Goal: Task Accomplishment & Management: Use online tool/utility

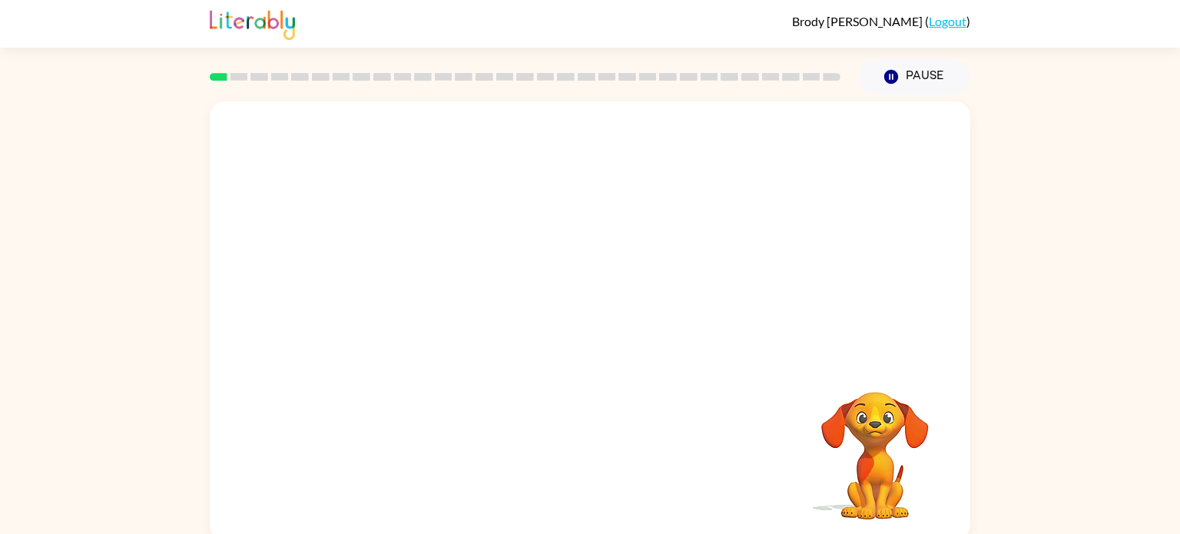
click at [913, 232] on div at bounding box center [590, 230] width 761 height 258
click at [840, 270] on div at bounding box center [590, 230] width 761 height 258
click at [426, 291] on video "Your browser must support playing .mp4 files to use Literably. Please try using…" at bounding box center [590, 230] width 761 height 258
click at [588, 330] on div at bounding box center [590, 328] width 98 height 56
click at [591, 331] on icon "button" at bounding box center [590, 328] width 27 height 27
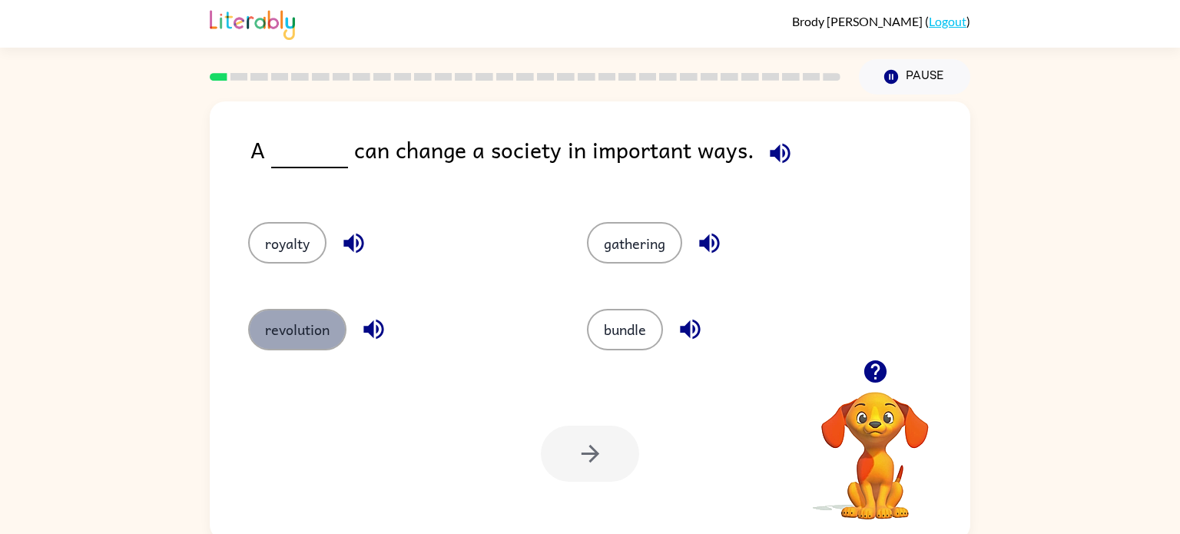
click at [283, 318] on button "revolution" at bounding box center [297, 329] width 98 height 41
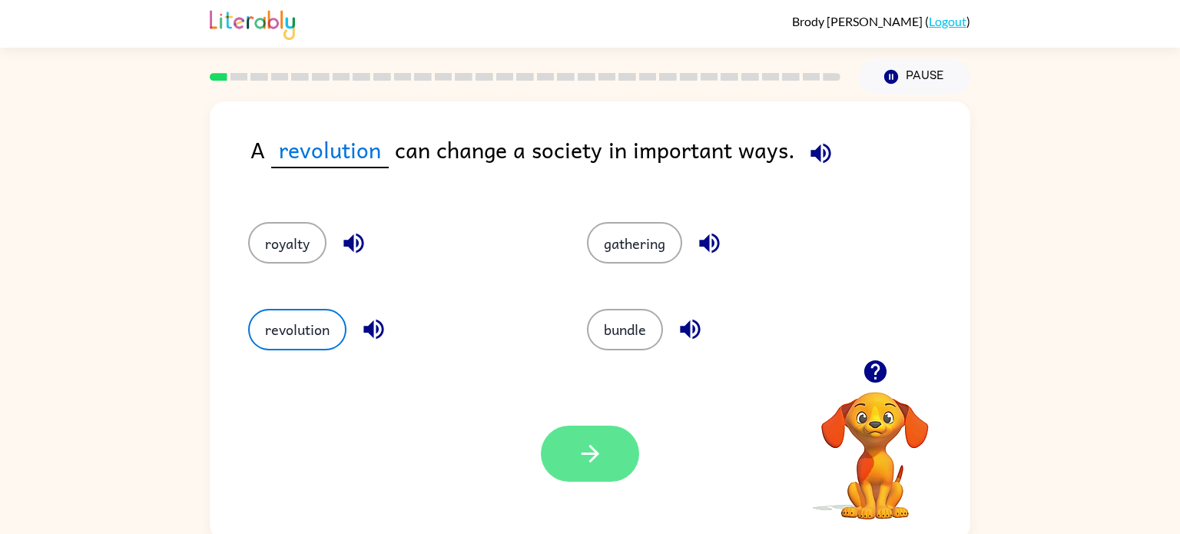
click at [592, 447] on icon "button" at bounding box center [590, 453] width 27 height 27
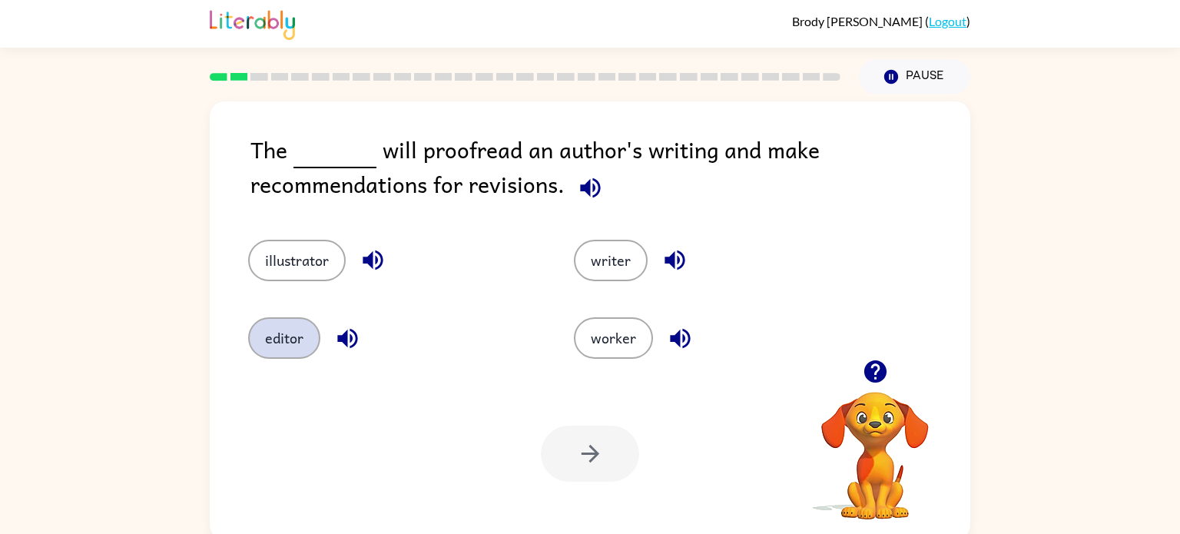
click at [281, 327] on button "editor" at bounding box center [284, 337] width 72 height 41
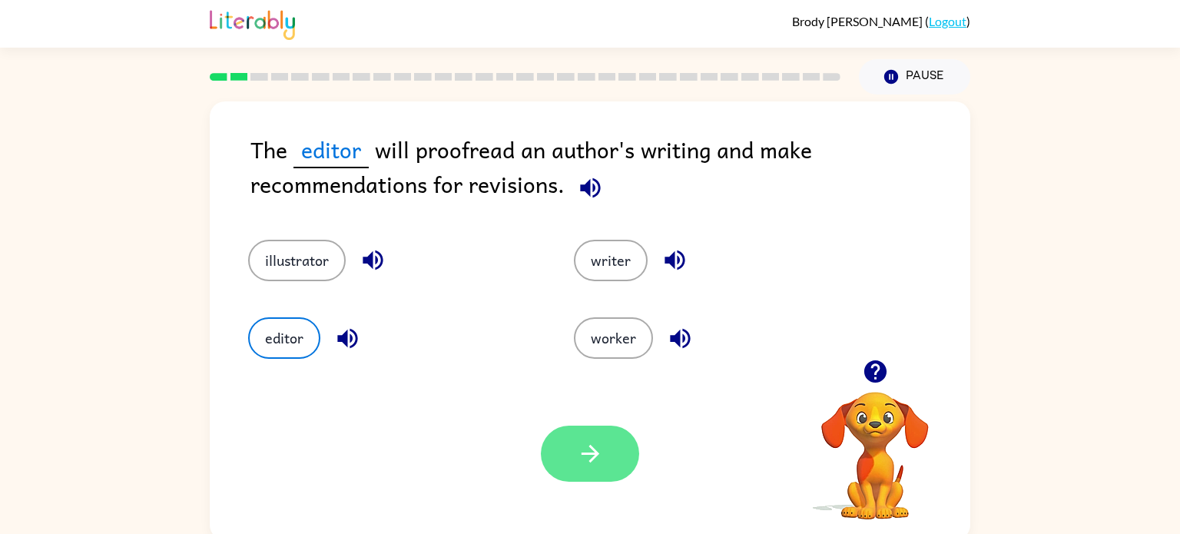
click at [590, 437] on button "button" at bounding box center [590, 454] width 98 height 56
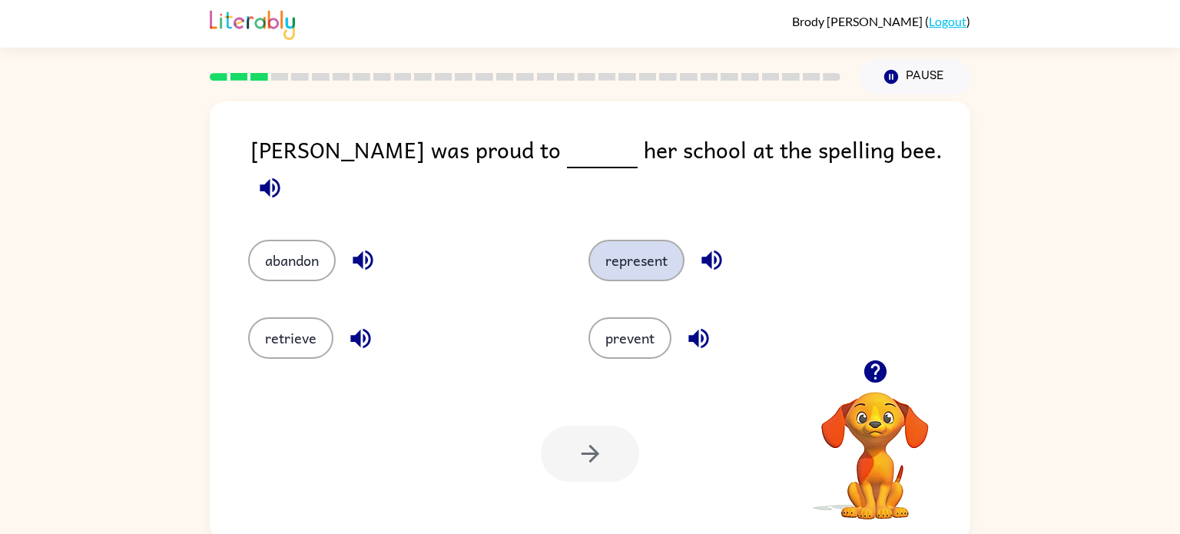
click at [609, 244] on button "represent" at bounding box center [636, 260] width 96 height 41
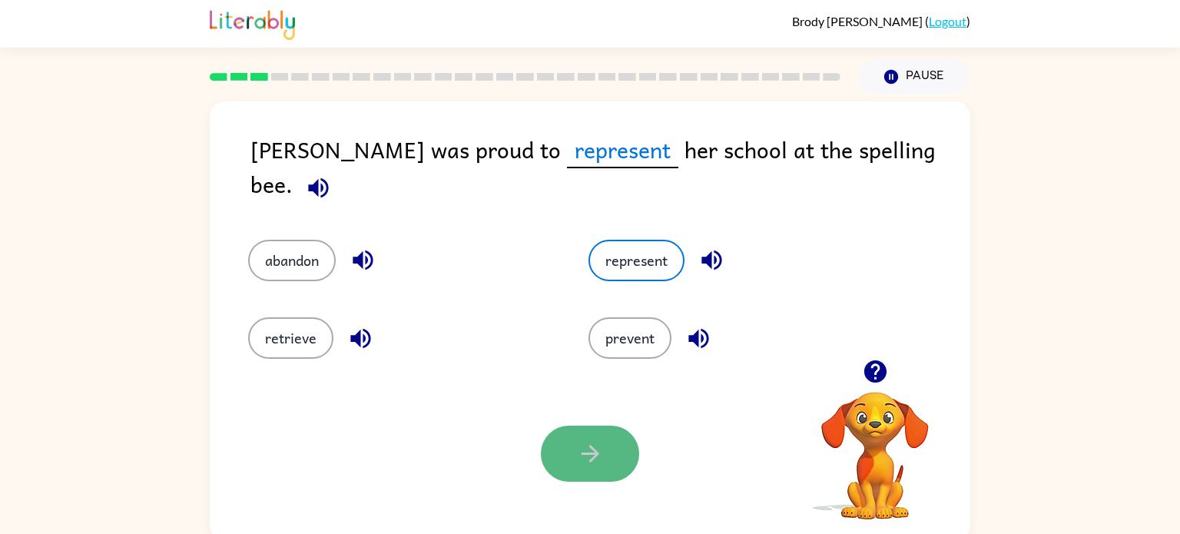
click at [594, 452] on icon "button" at bounding box center [590, 454] width 18 height 18
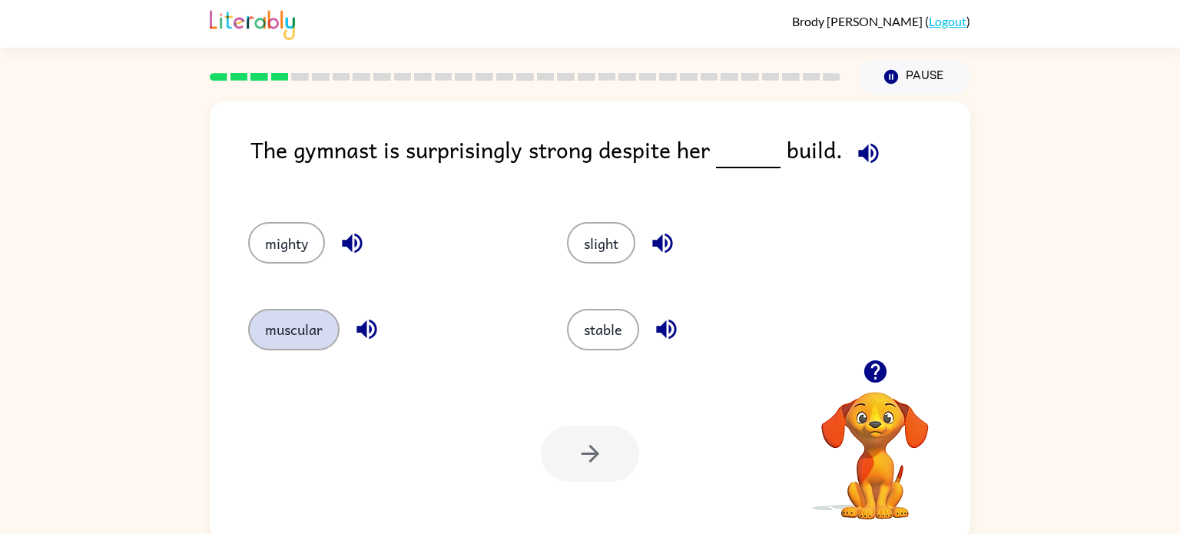
click at [309, 341] on button "muscular" at bounding box center [293, 329] width 91 height 41
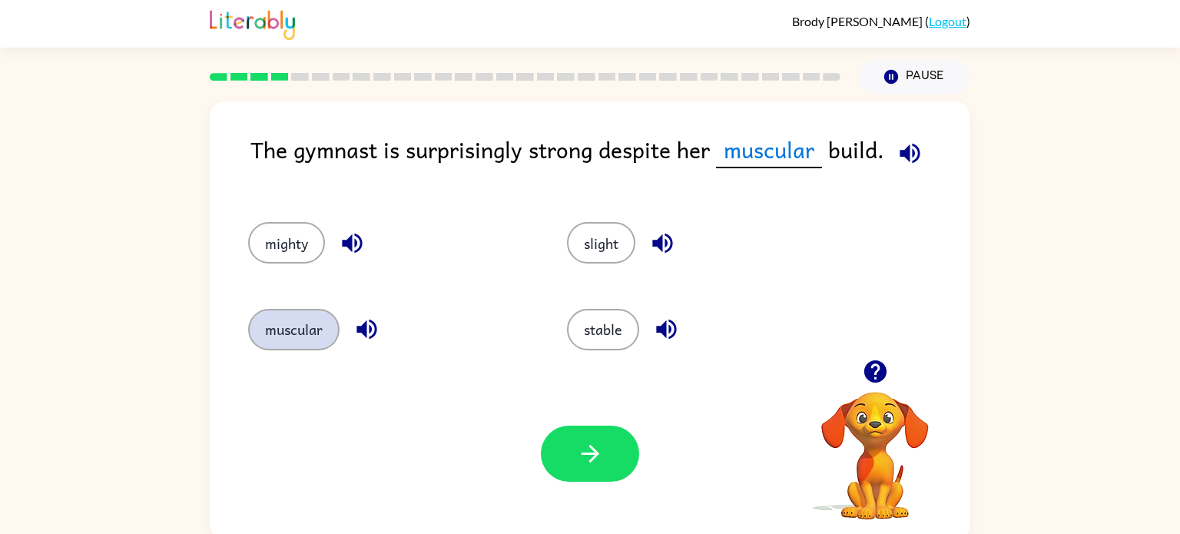
click at [268, 328] on button "muscular" at bounding box center [293, 329] width 91 height 41
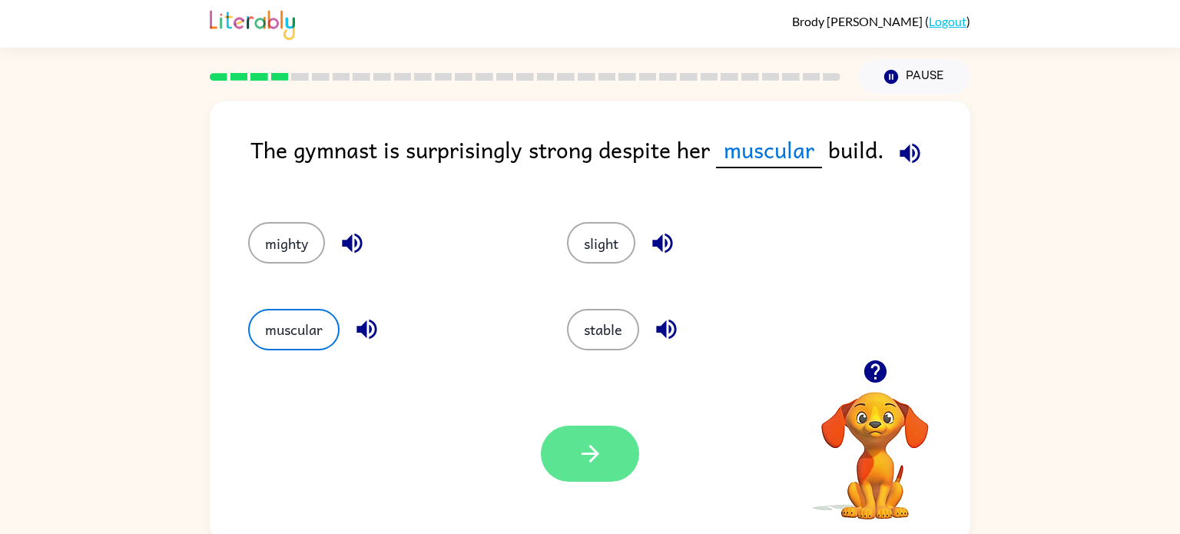
click at [608, 453] on button "button" at bounding box center [590, 454] width 98 height 56
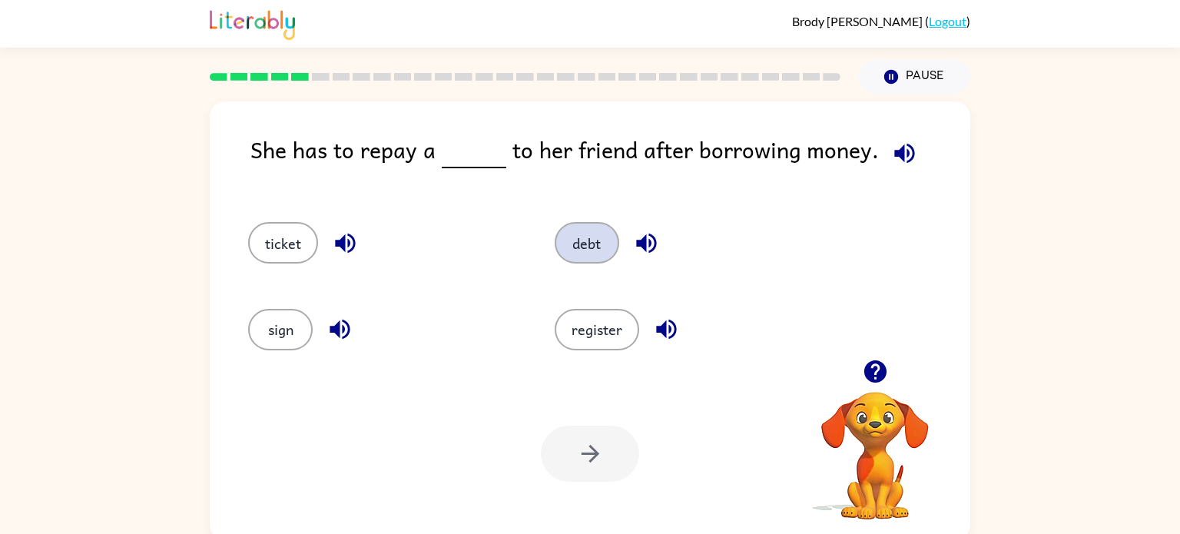
click at [575, 247] on button "debt" at bounding box center [587, 242] width 65 height 41
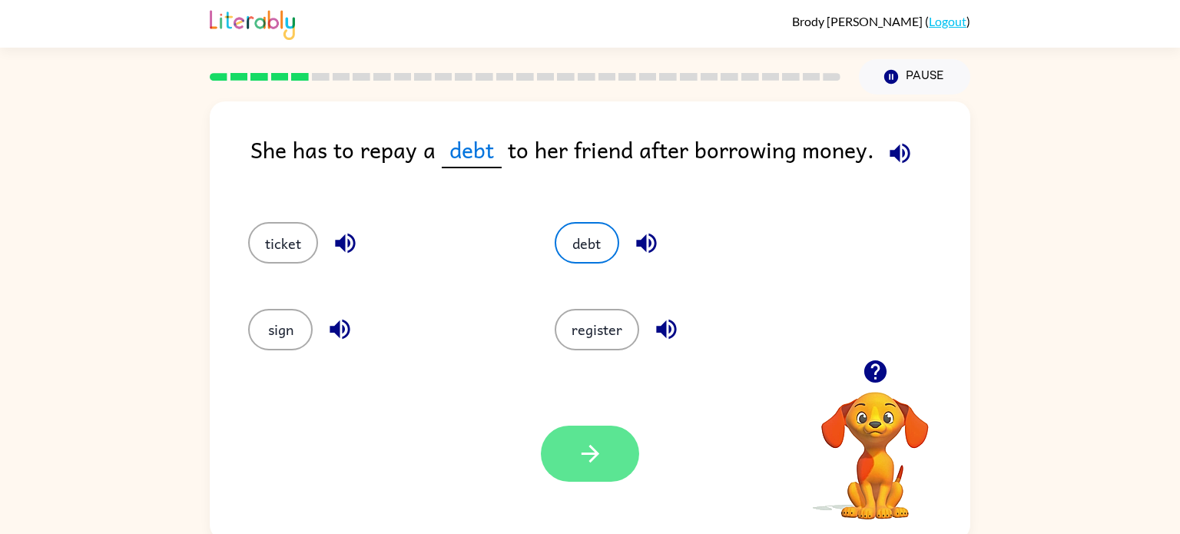
click at [594, 468] on button "button" at bounding box center [590, 454] width 98 height 56
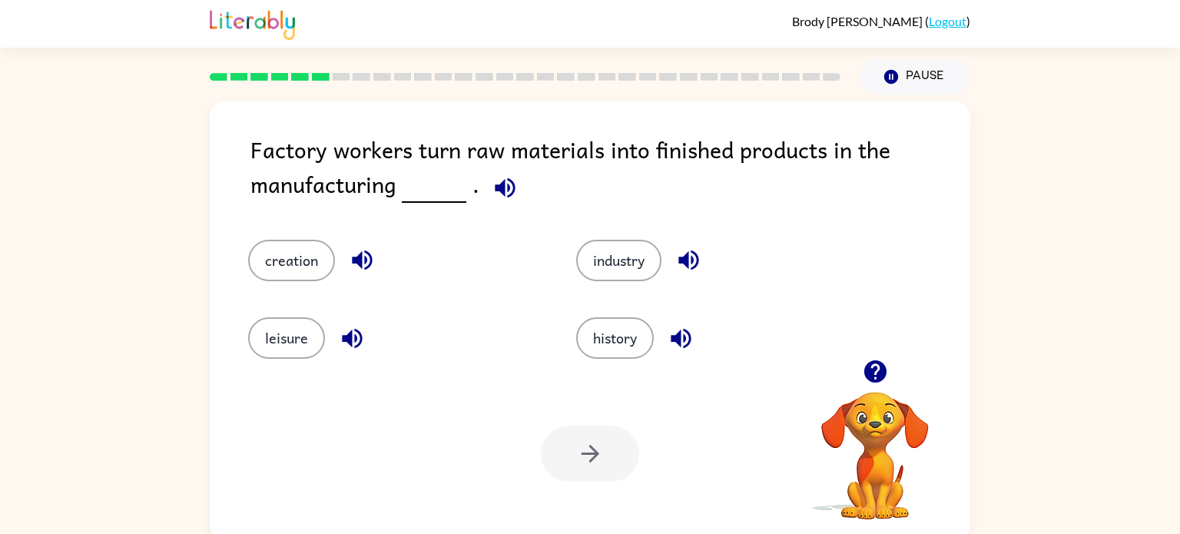
click at [360, 166] on div "Factory workers turn raw materials into finished products in the manufacturing ." at bounding box center [610, 170] width 720 height 77
click at [639, 271] on button "industry" at bounding box center [618, 260] width 85 height 41
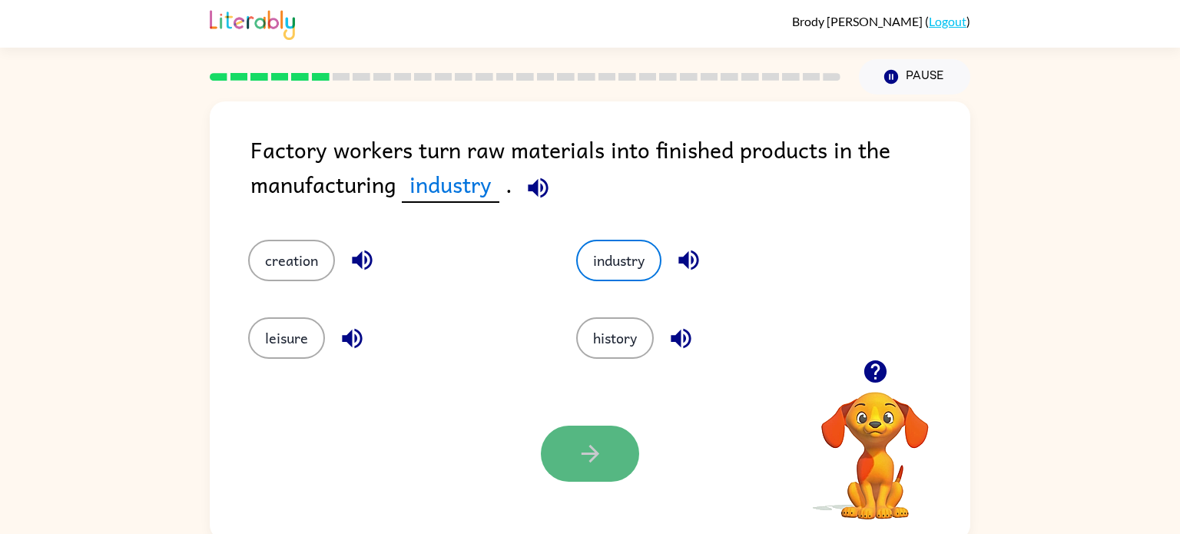
click at [602, 432] on button "button" at bounding box center [590, 454] width 98 height 56
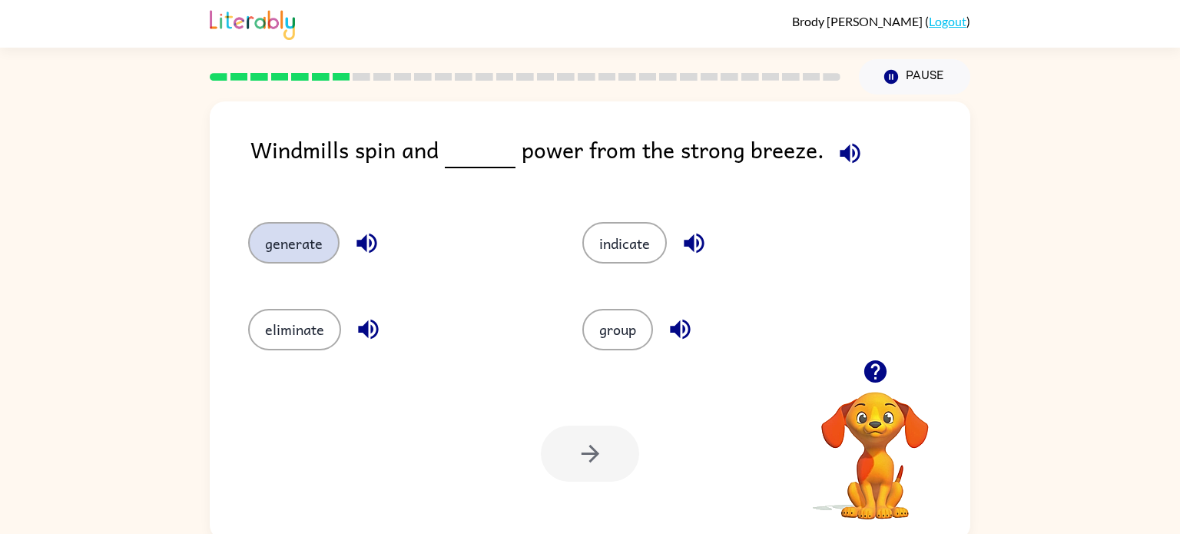
click at [298, 248] on button "generate" at bounding box center [293, 242] width 91 height 41
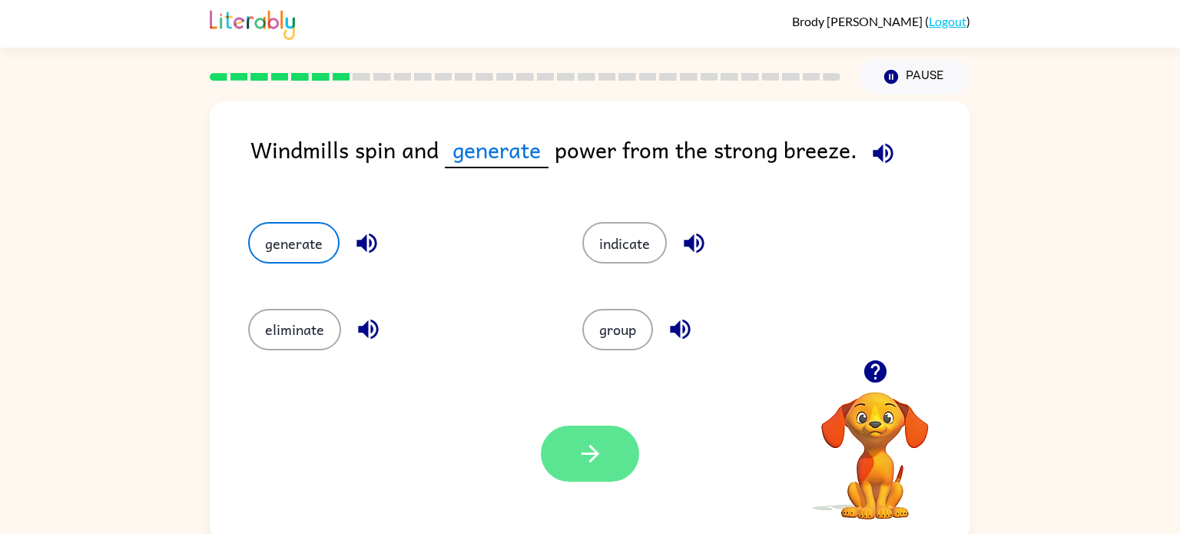
click at [601, 443] on icon "button" at bounding box center [590, 453] width 27 height 27
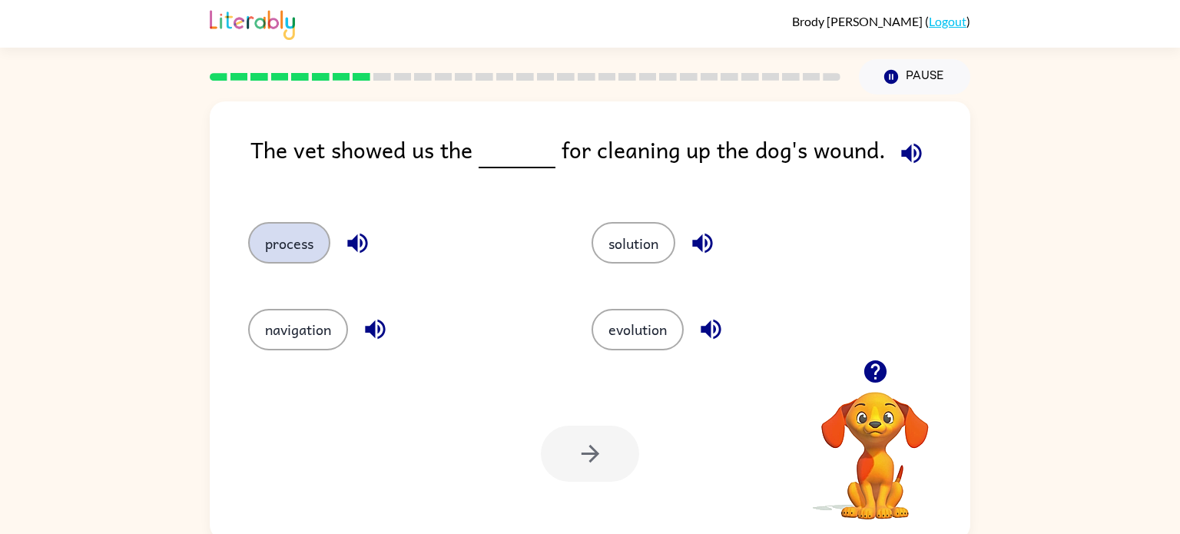
click at [261, 257] on button "process" at bounding box center [289, 242] width 82 height 41
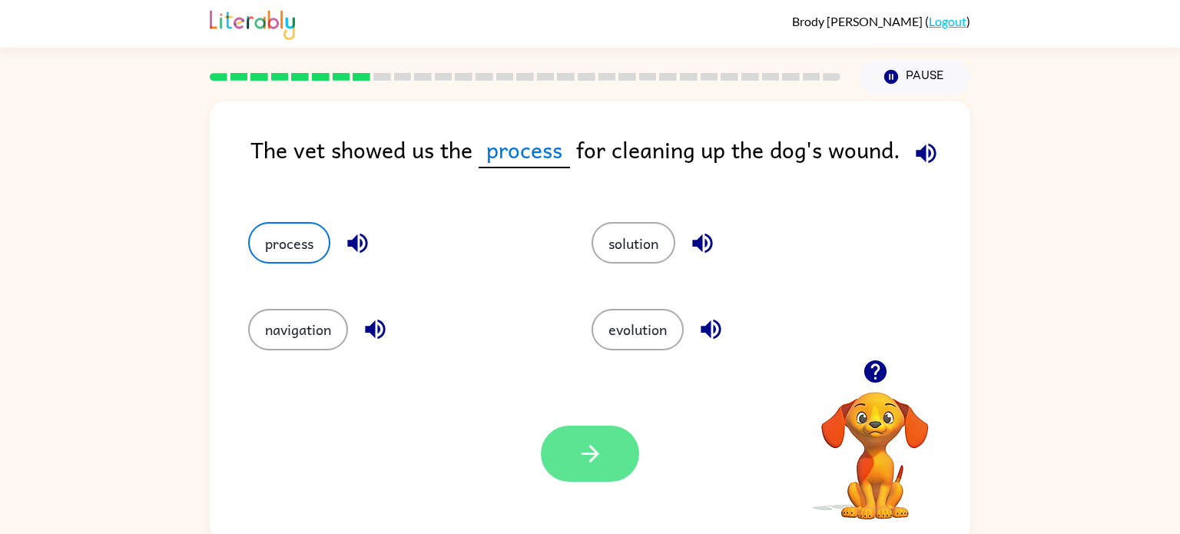
click at [579, 450] on icon "button" at bounding box center [590, 453] width 27 height 27
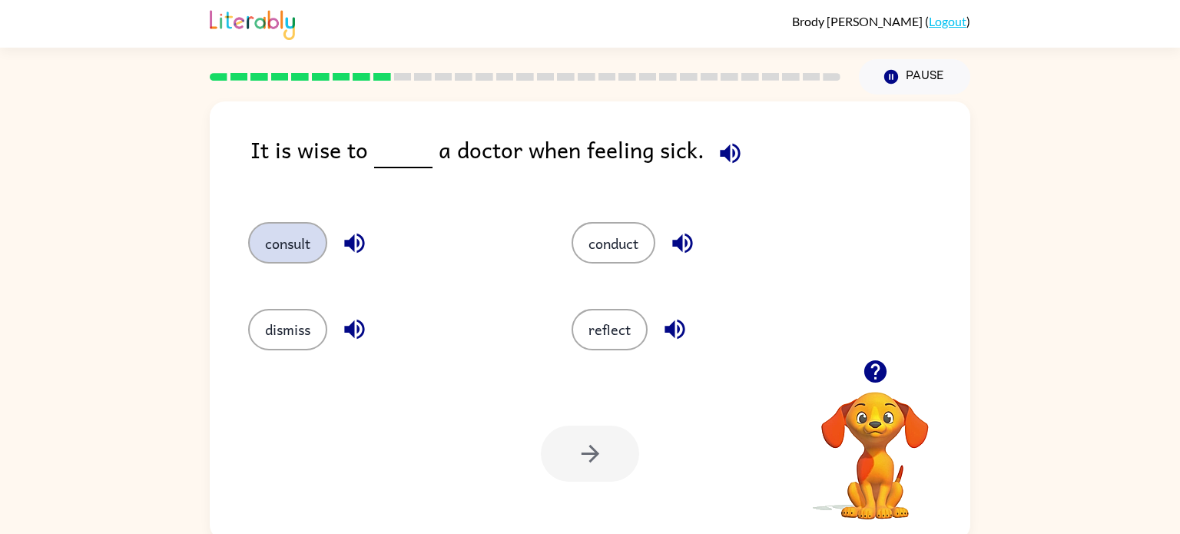
click at [303, 238] on button "consult" at bounding box center [287, 242] width 79 height 41
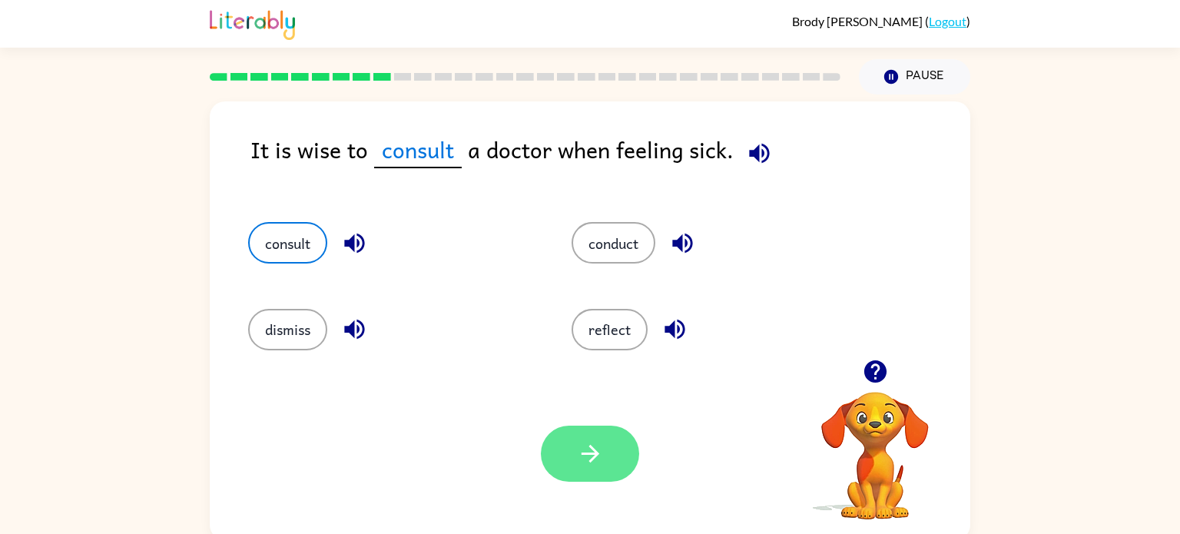
click at [601, 453] on icon "button" at bounding box center [590, 453] width 27 height 27
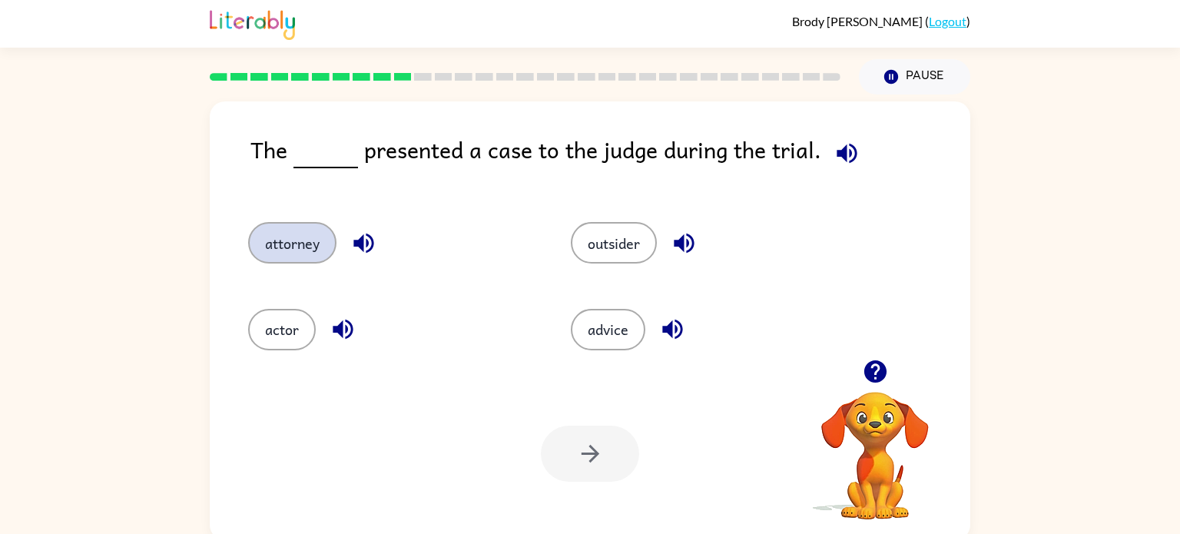
click at [309, 245] on button "attorney" at bounding box center [292, 242] width 88 height 41
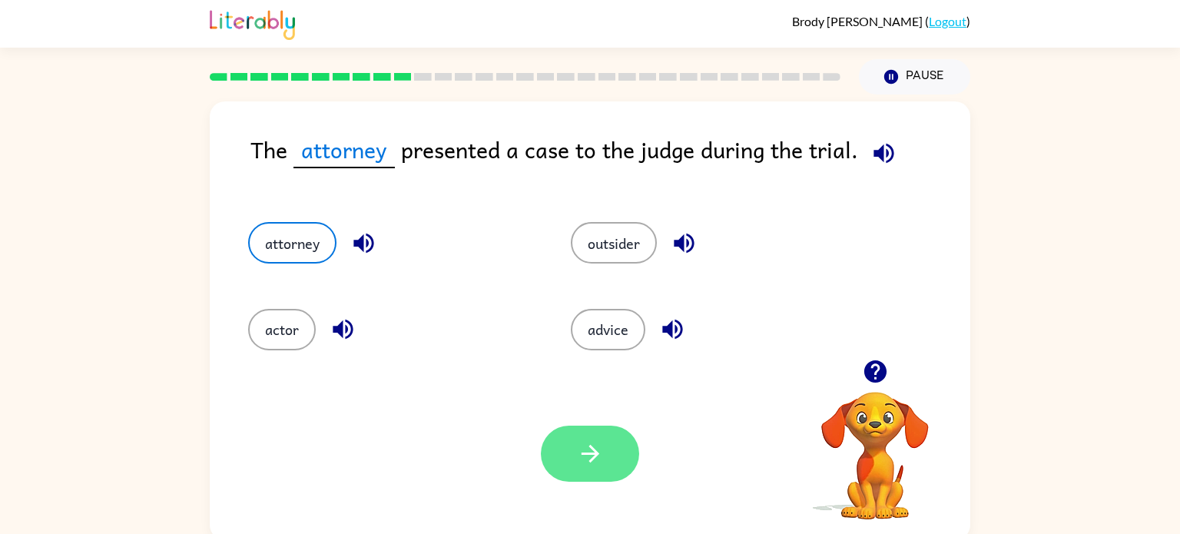
click at [615, 466] on button "button" at bounding box center [590, 454] width 98 height 56
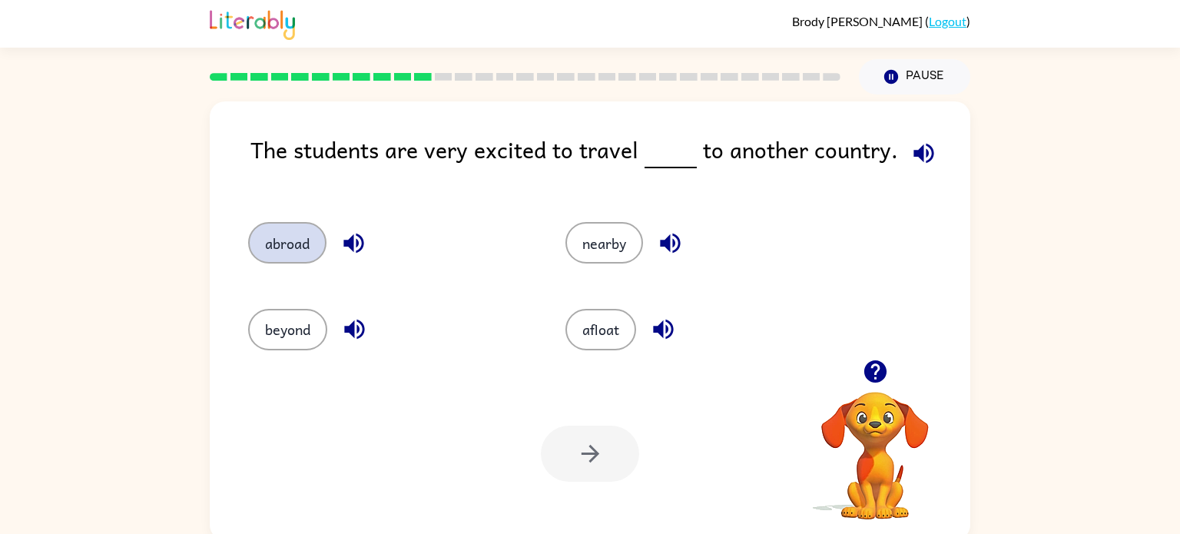
click at [292, 236] on button "abroad" at bounding box center [287, 242] width 78 height 41
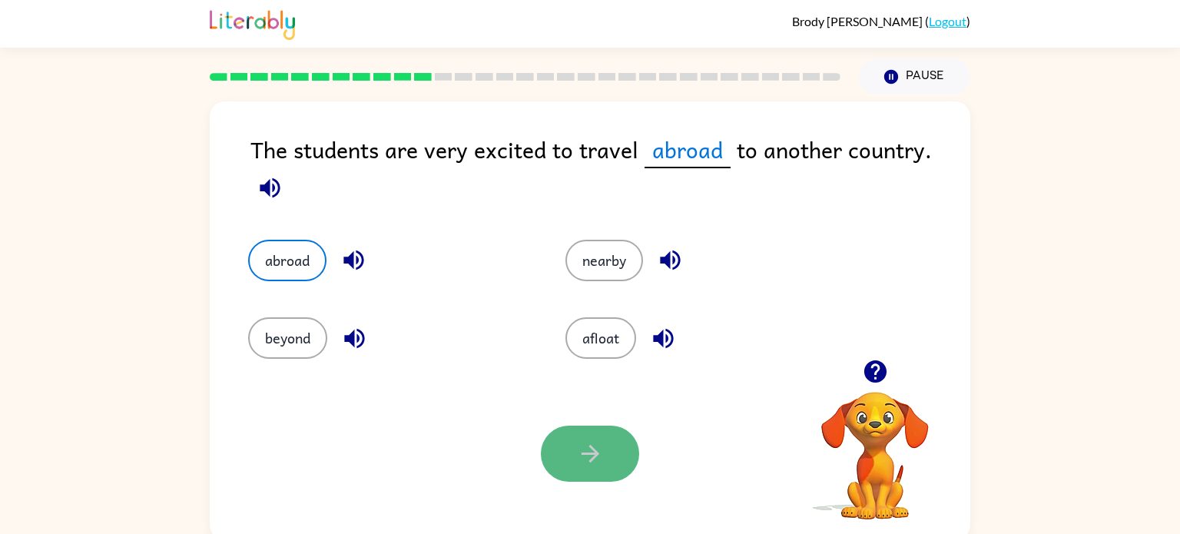
click at [570, 468] on button "button" at bounding box center [590, 454] width 98 height 56
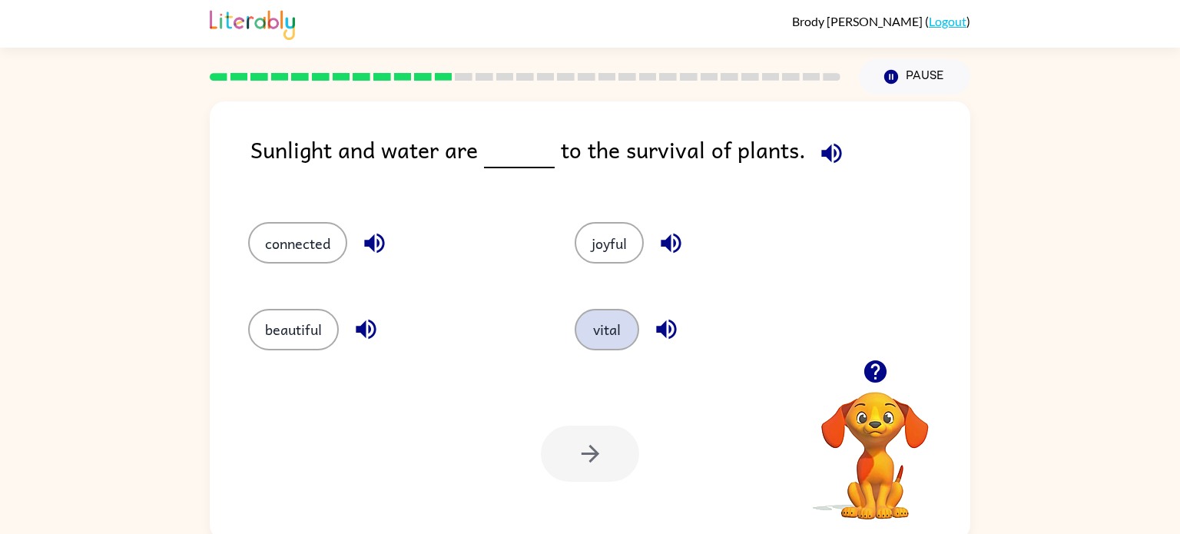
click at [594, 340] on button "vital" at bounding box center [607, 329] width 65 height 41
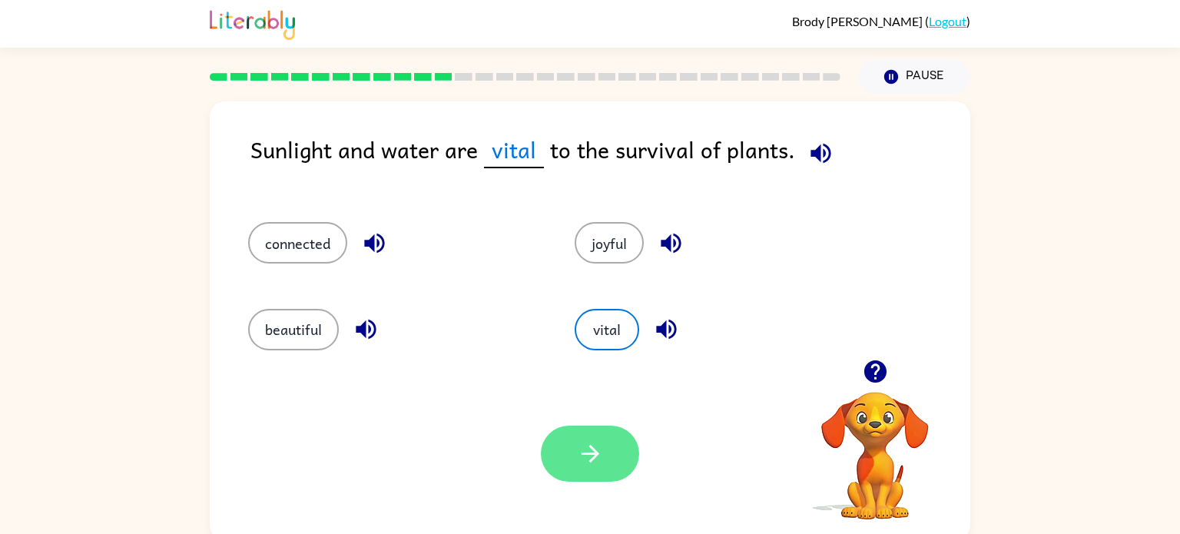
click at [591, 452] on icon "button" at bounding box center [590, 453] width 27 height 27
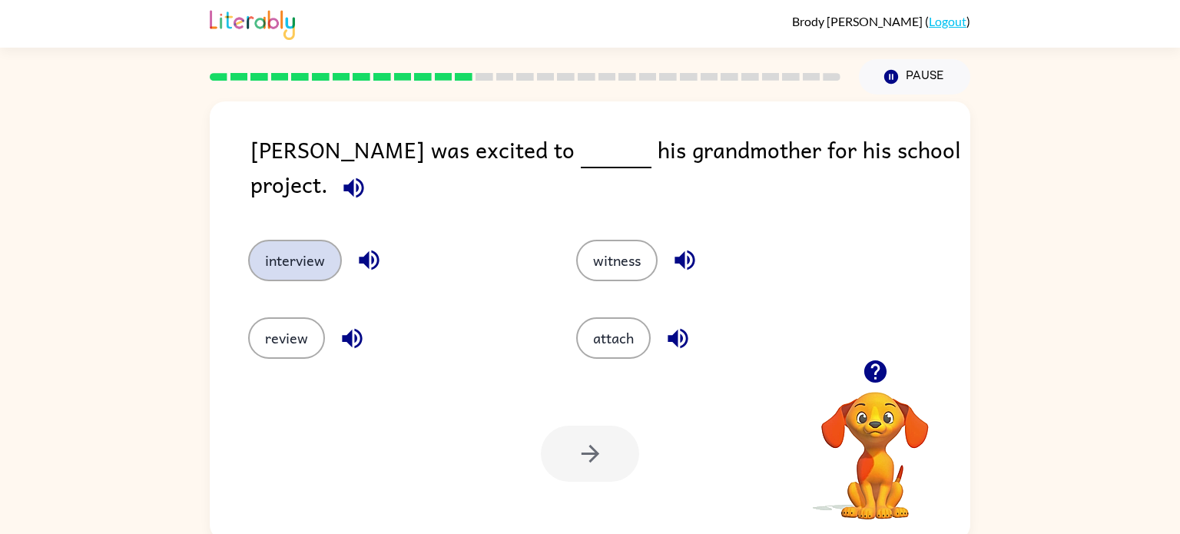
click at [301, 247] on button "interview" at bounding box center [295, 260] width 94 height 41
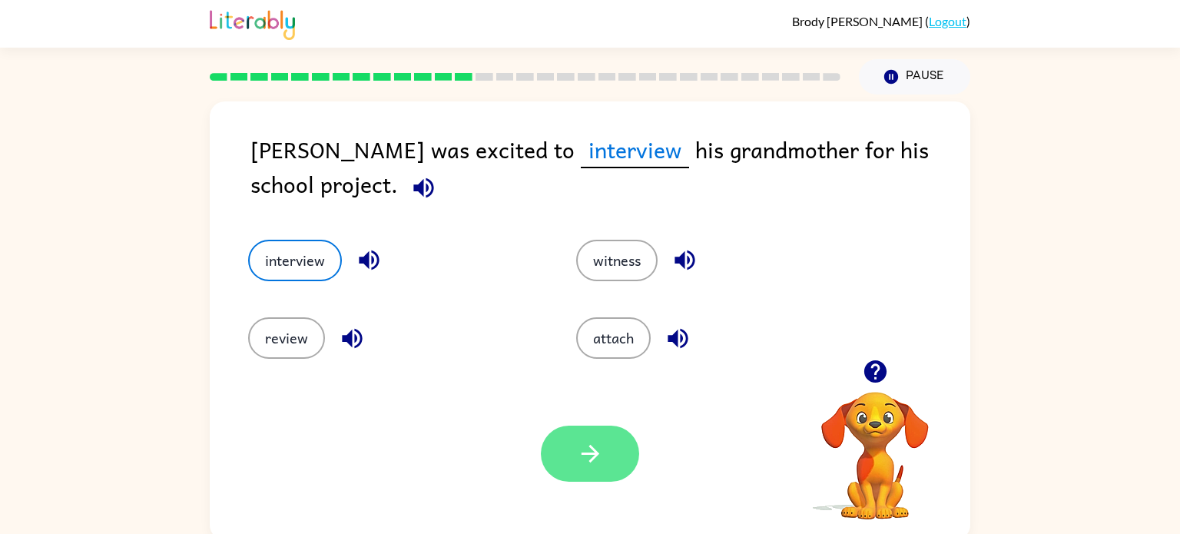
click at [588, 451] on icon "button" at bounding box center [590, 453] width 27 height 27
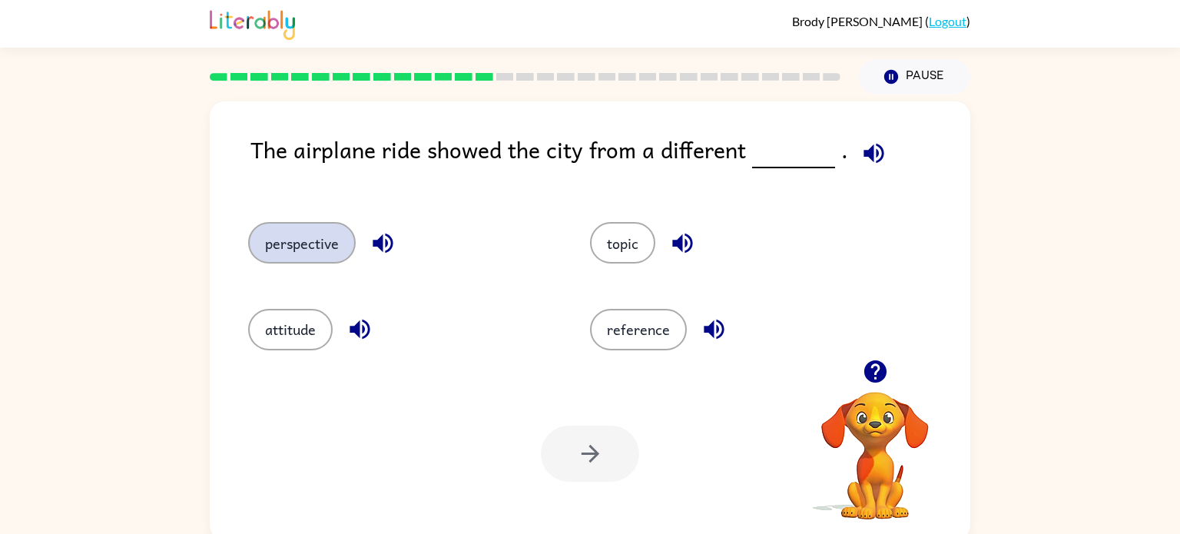
click at [304, 247] on button "perspective" at bounding box center [302, 242] width 108 height 41
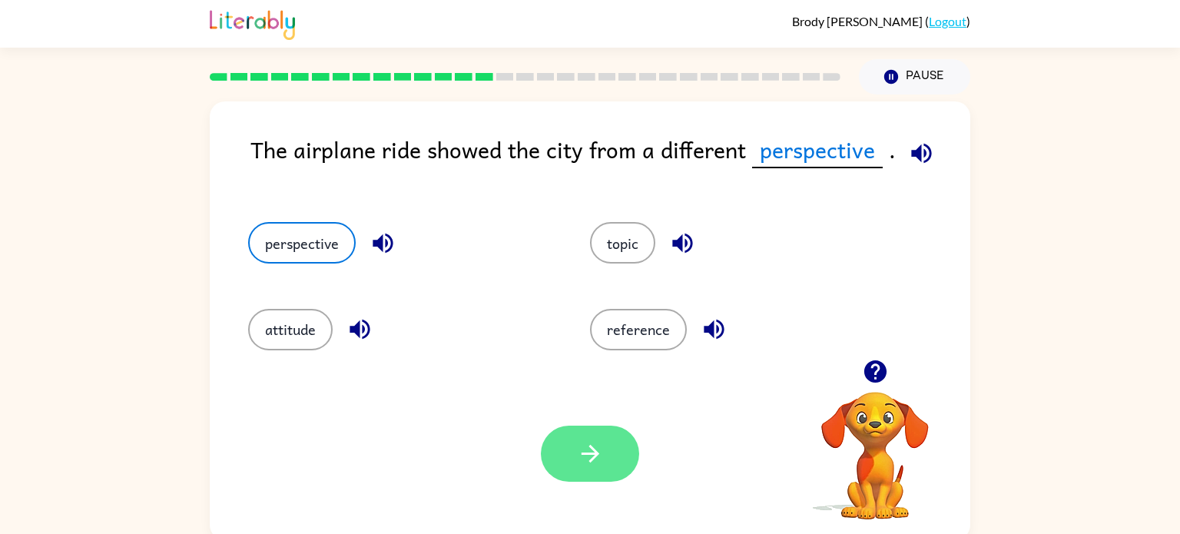
click at [565, 457] on button "button" at bounding box center [590, 454] width 98 height 56
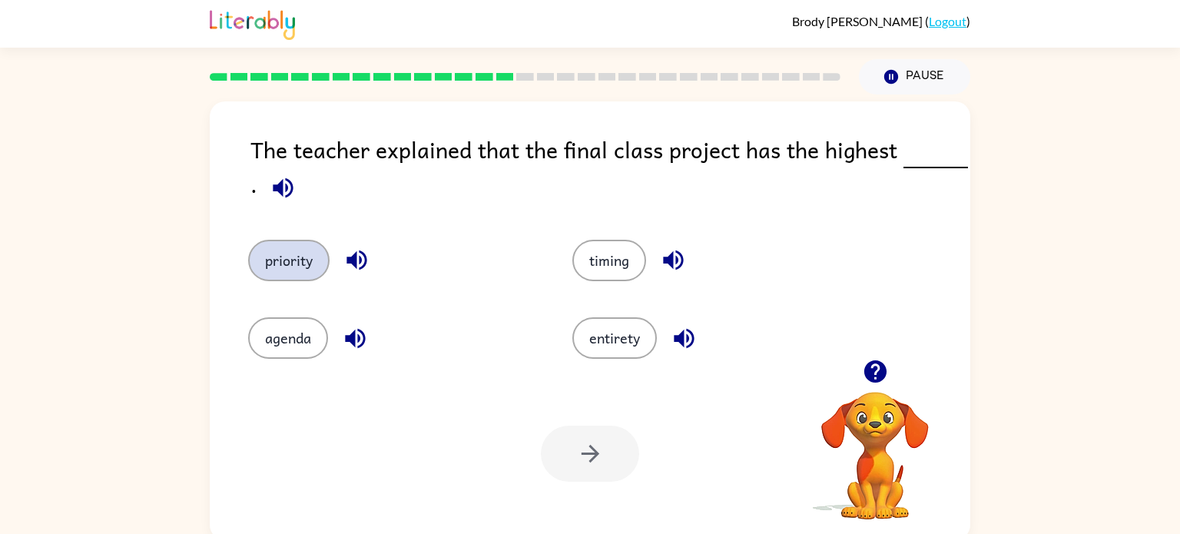
click at [264, 270] on button "priority" at bounding box center [288, 260] width 81 height 41
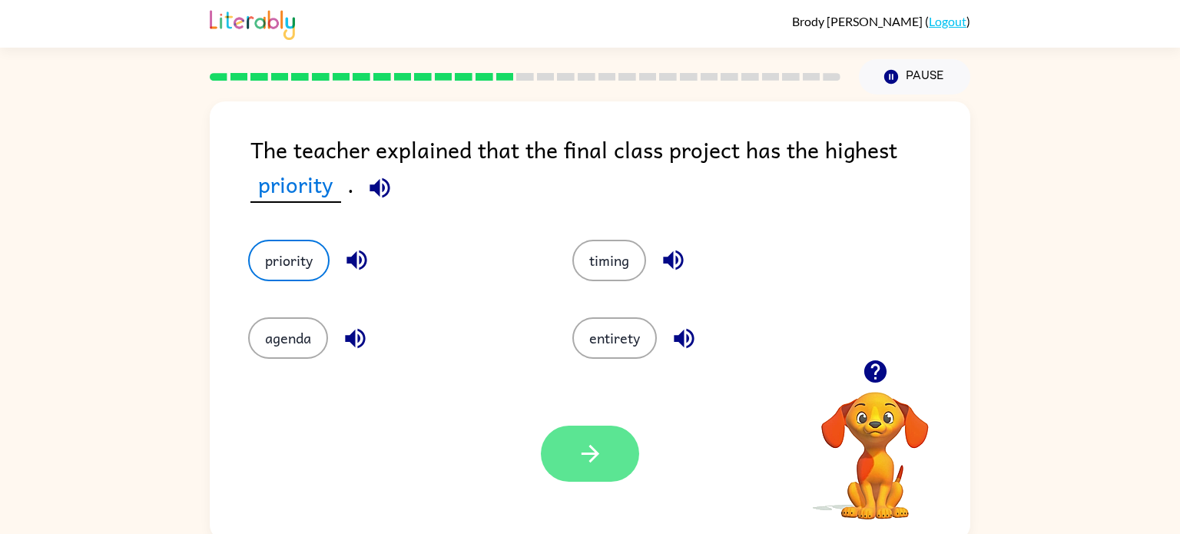
click at [588, 454] on icon "button" at bounding box center [590, 454] width 18 height 18
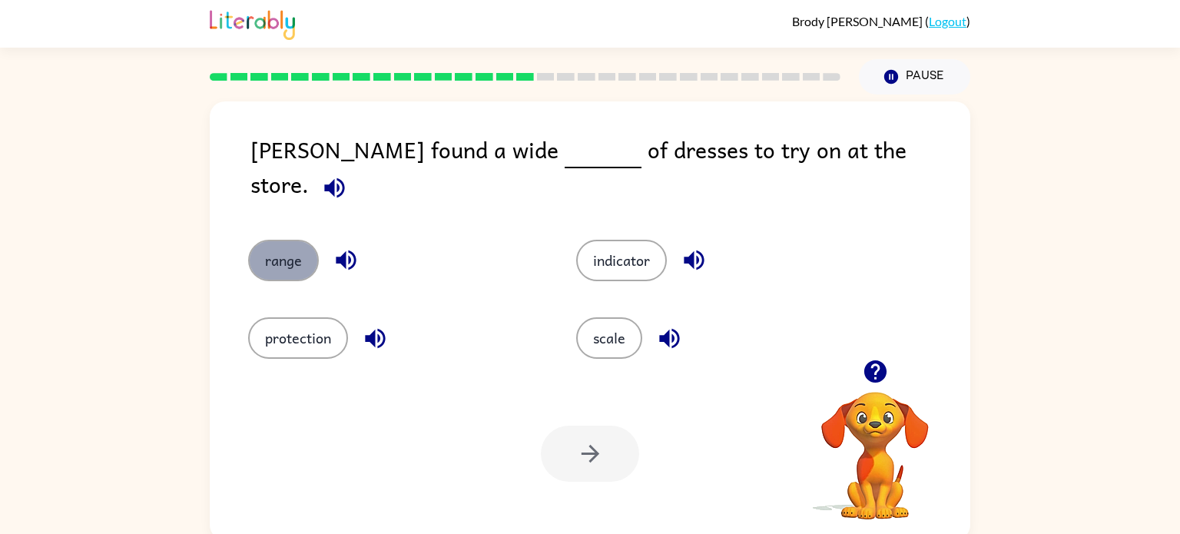
click at [259, 242] on button "range" at bounding box center [283, 260] width 71 height 41
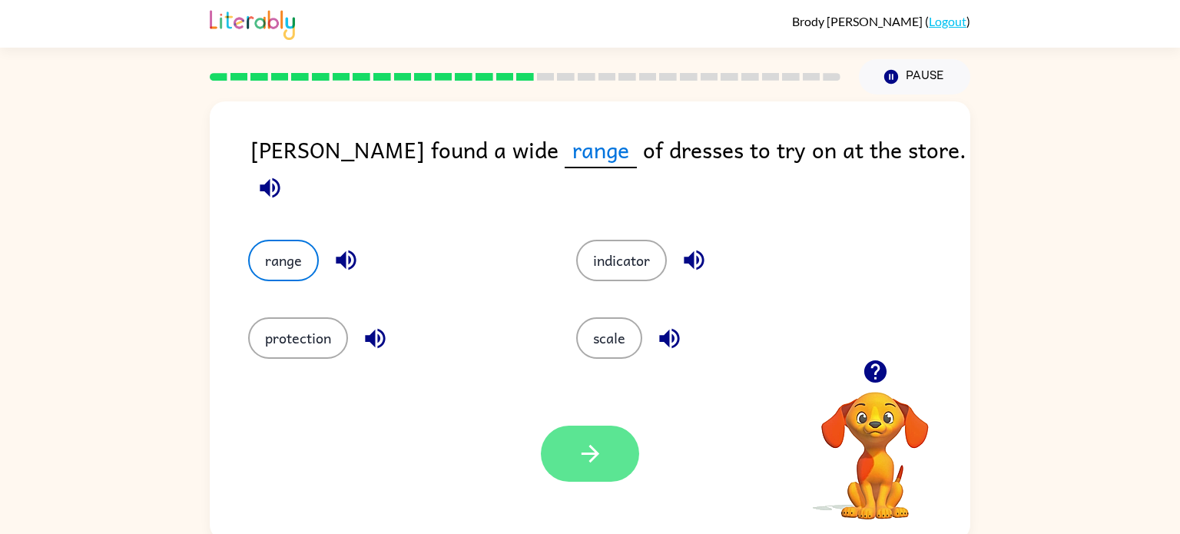
click at [578, 440] on icon "button" at bounding box center [590, 453] width 27 height 27
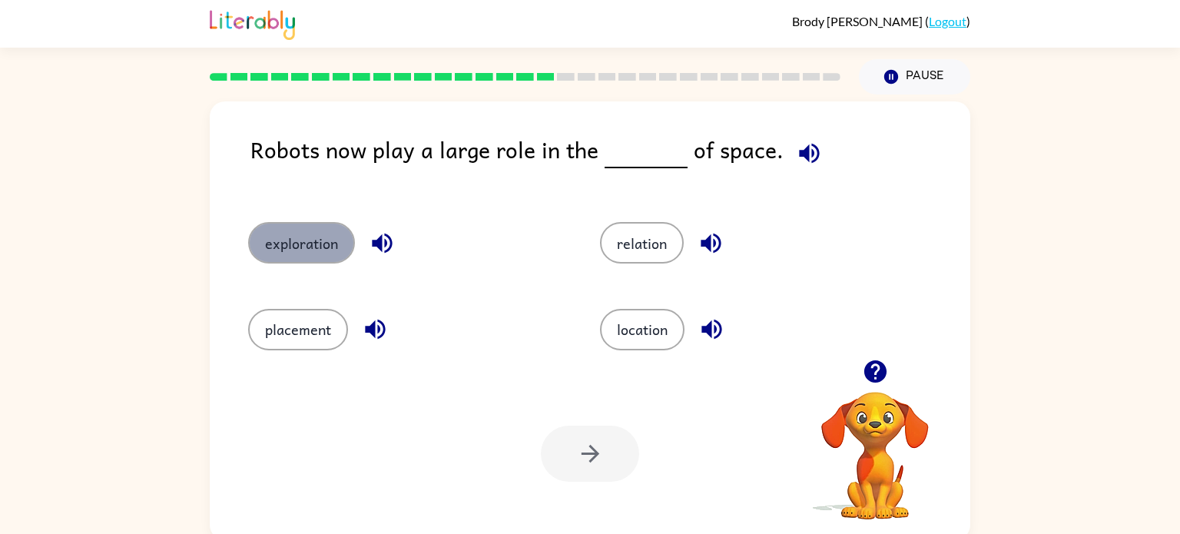
click at [289, 260] on button "exploration" at bounding box center [301, 242] width 107 height 41
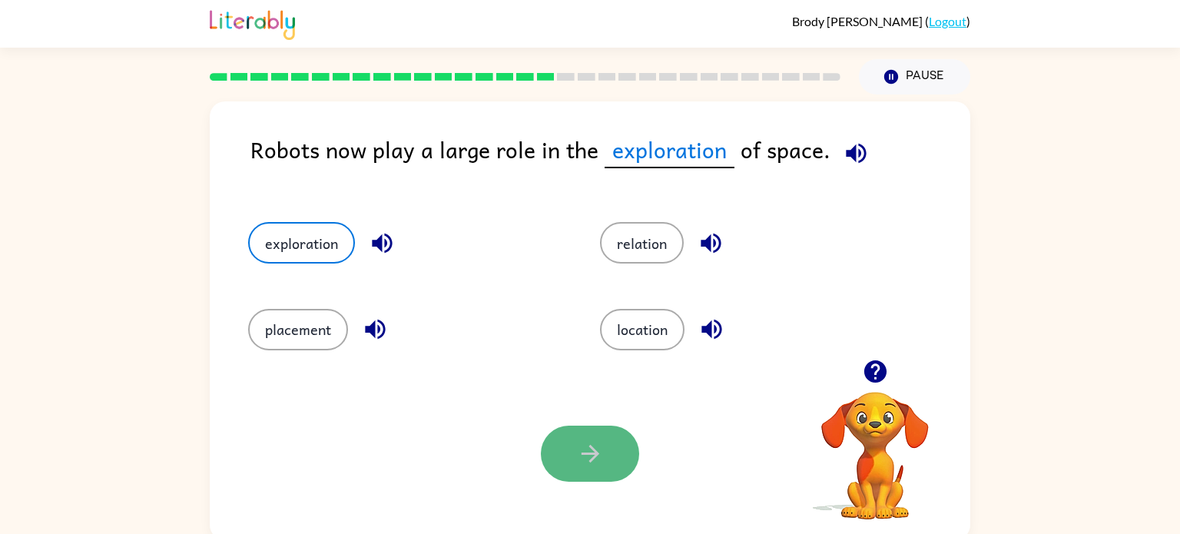
click at [612, 443] on button "button" at bounding box center [590, 454] width 98 height 56
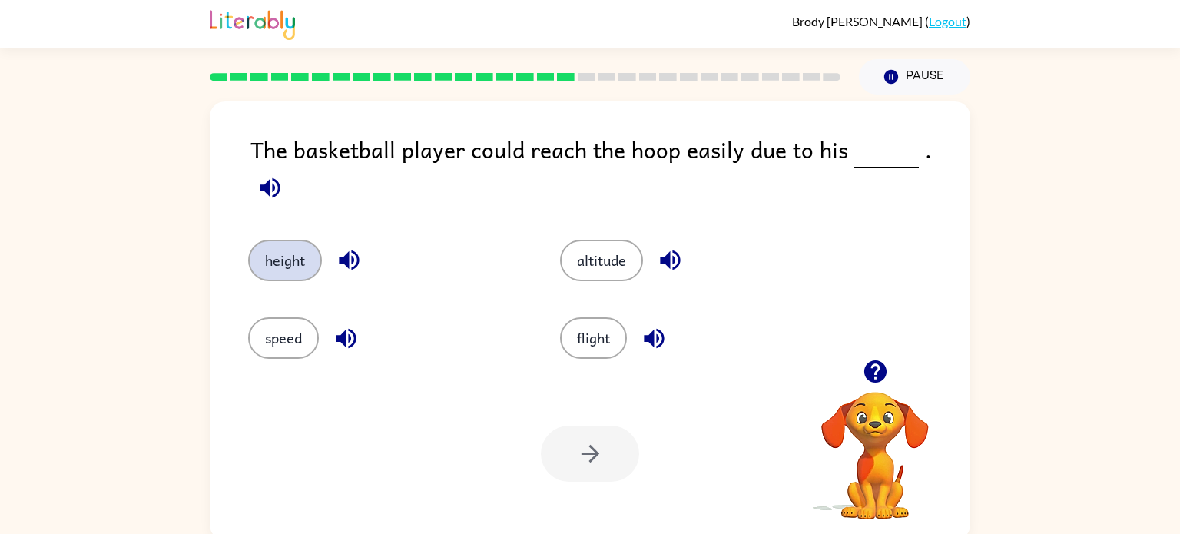
click at [290, 240] on button "height" at bounding box center [285, 260] width 74 height 41
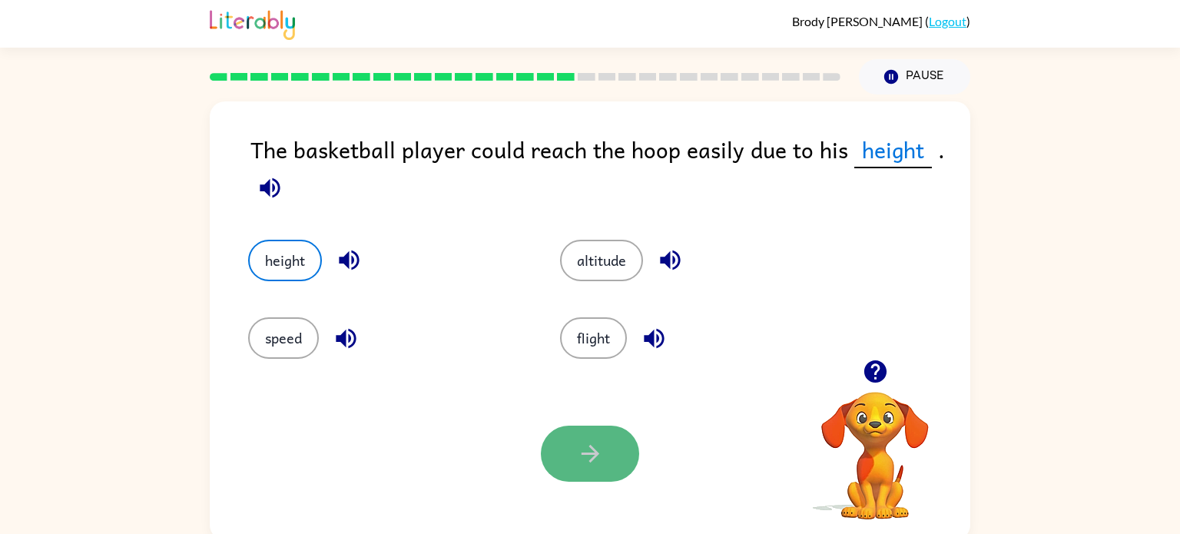
click at [585, 442] on icon "button" at bounding box center [590, 453] width 27 height 27
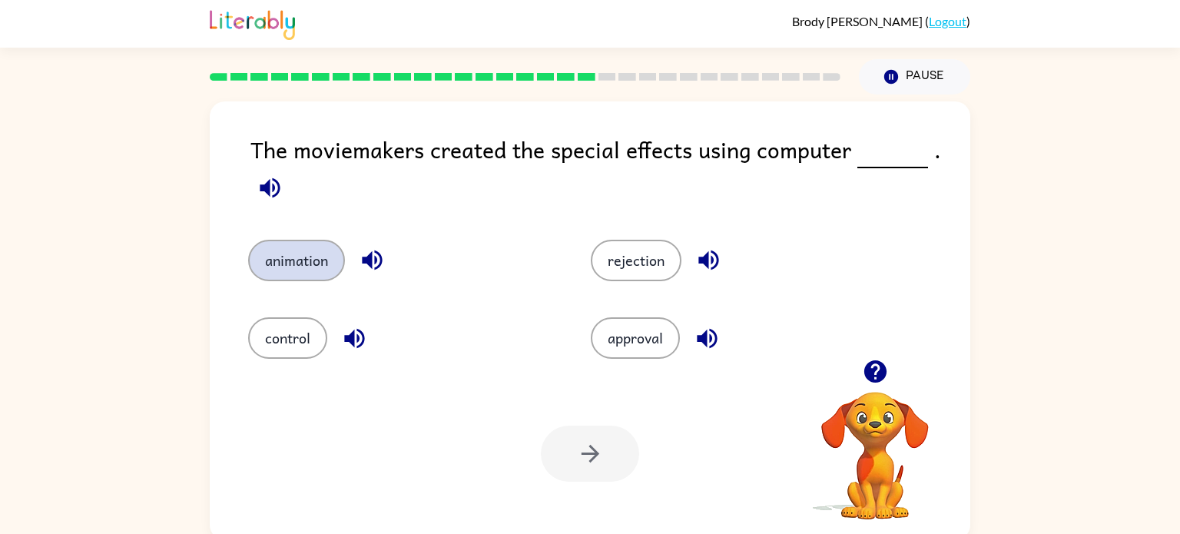
click at [254, 273] on button "animation" at bounding box center [296, 260] width 97 height 41
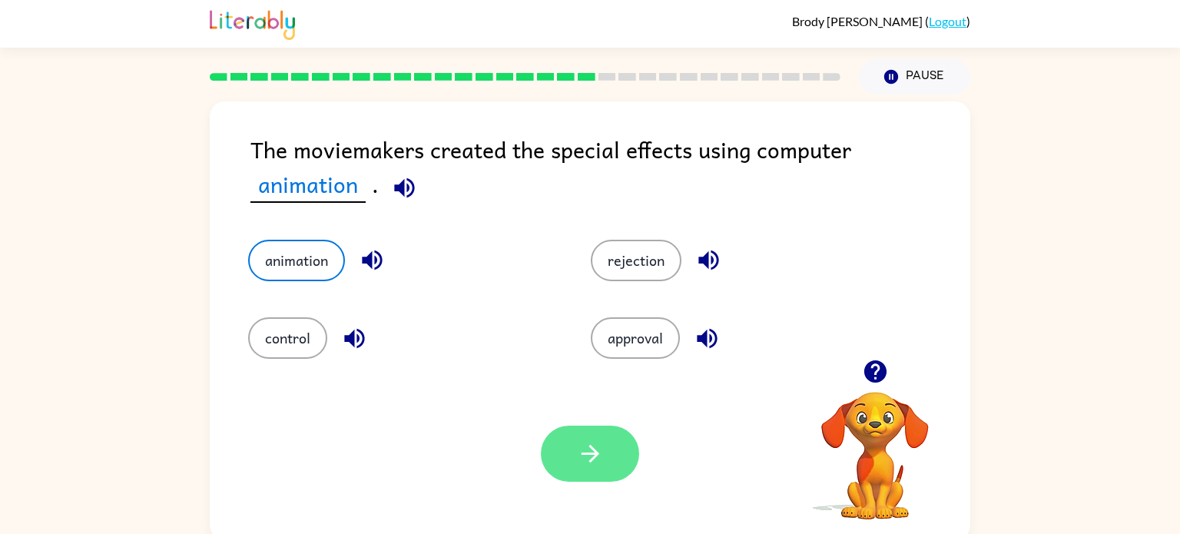
click at [581, 454] on icon "button" at bounding box center [590, 454] width 18 height 18
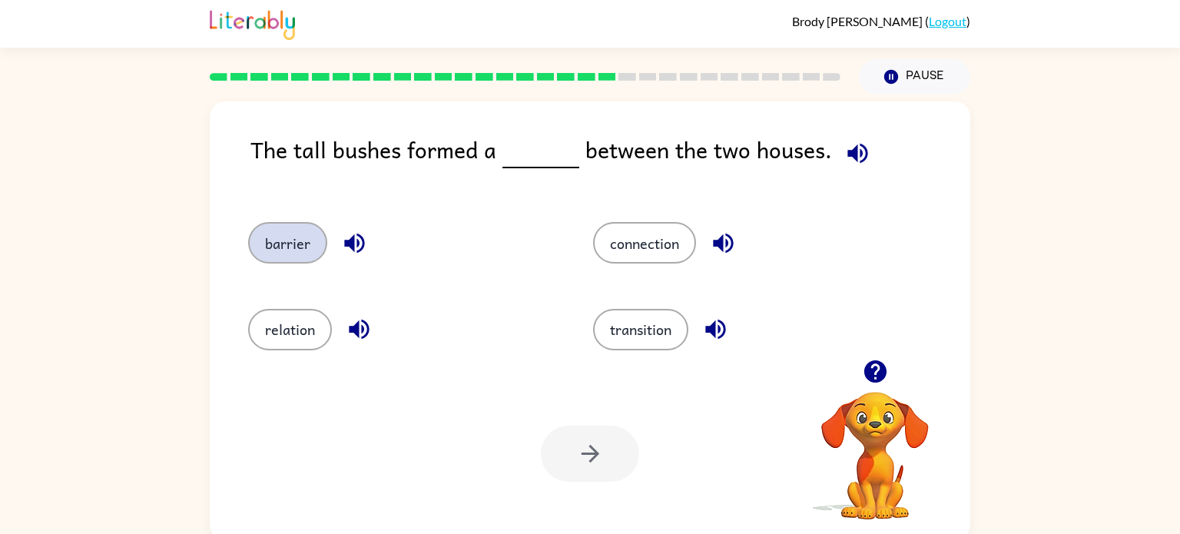
click at [268, 234] on button "barrier" at bounding box center [287, 242] width 79 height 41
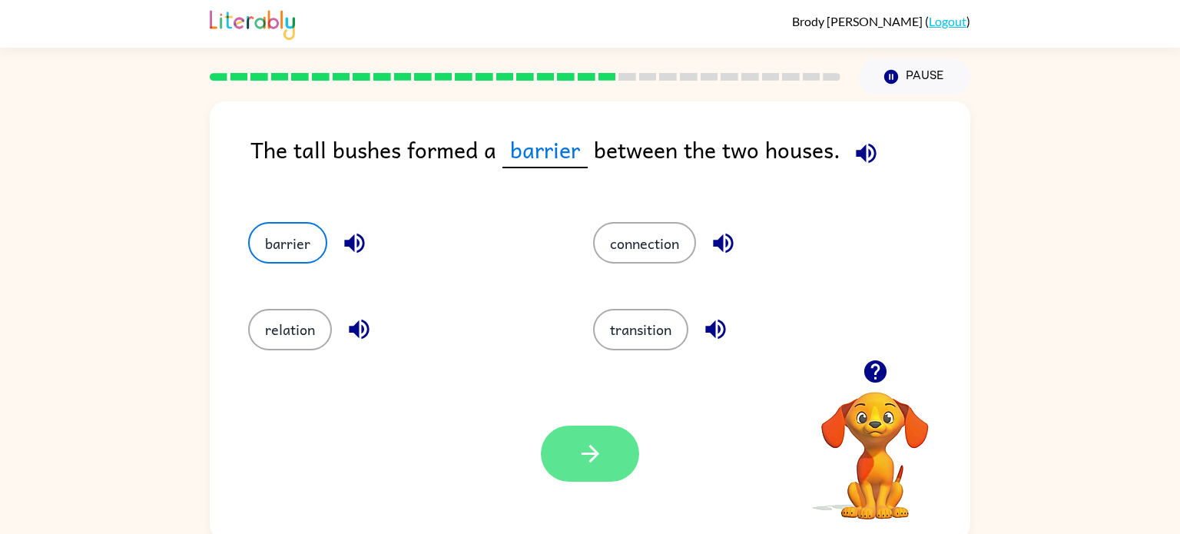
click at [574, 429] on button "button" at bounding box center [590, 454] width 98 height 56
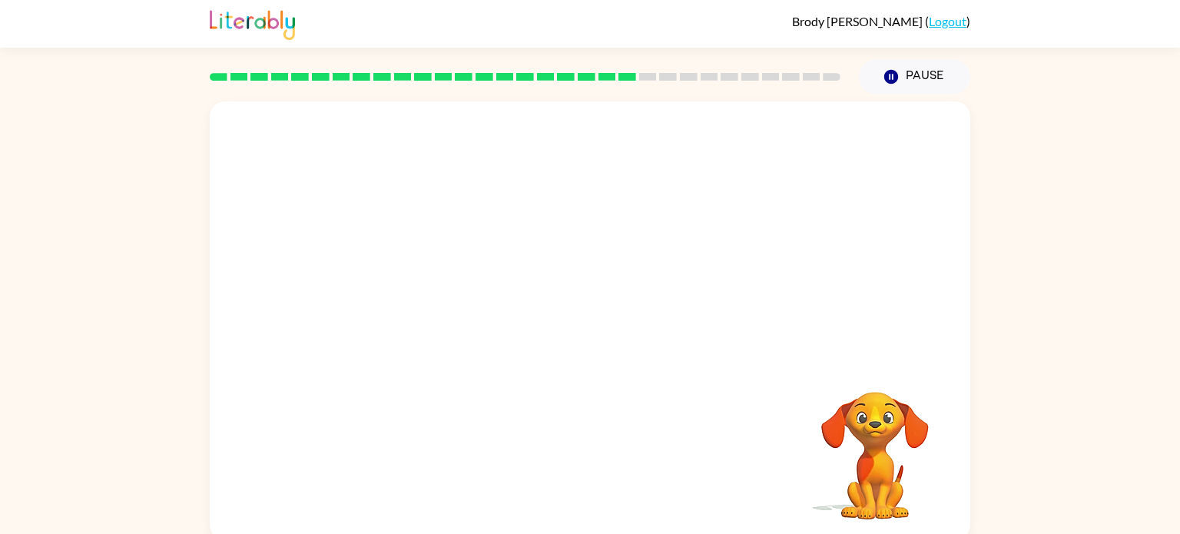
click at [853, 257] on video "Your browser must support playing .mp4 files to use Literably. Please try using…" at bounding box center [590, 230] width 761 height 258
click at [591, 343] on button "button" at bounding box center [590, 328] width 98 height 56
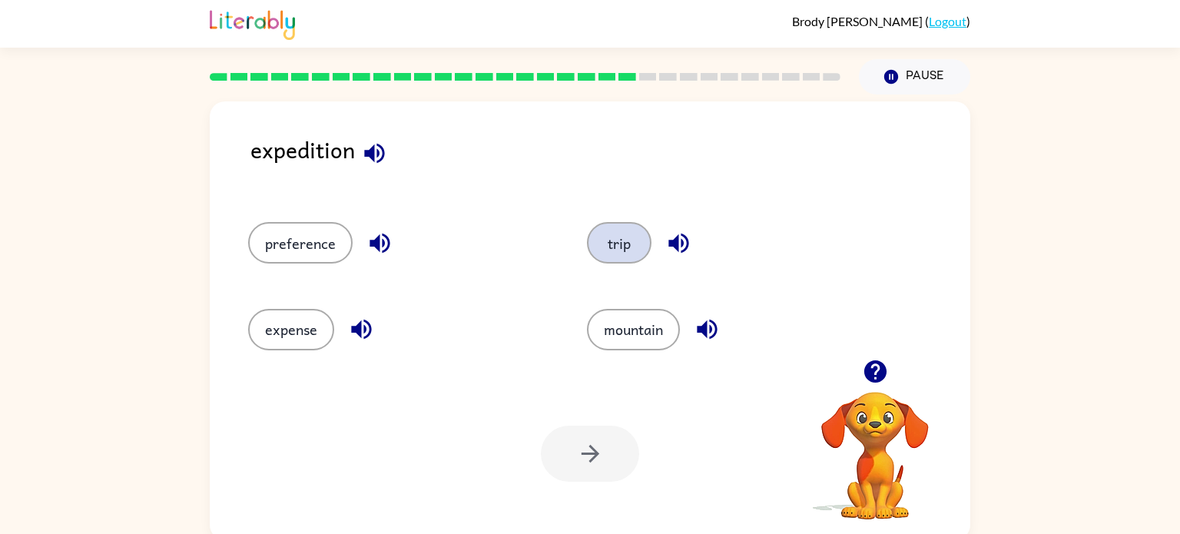
click at [628, 238] on button "trip" at bounding box center [619, 242] width 65 height 41
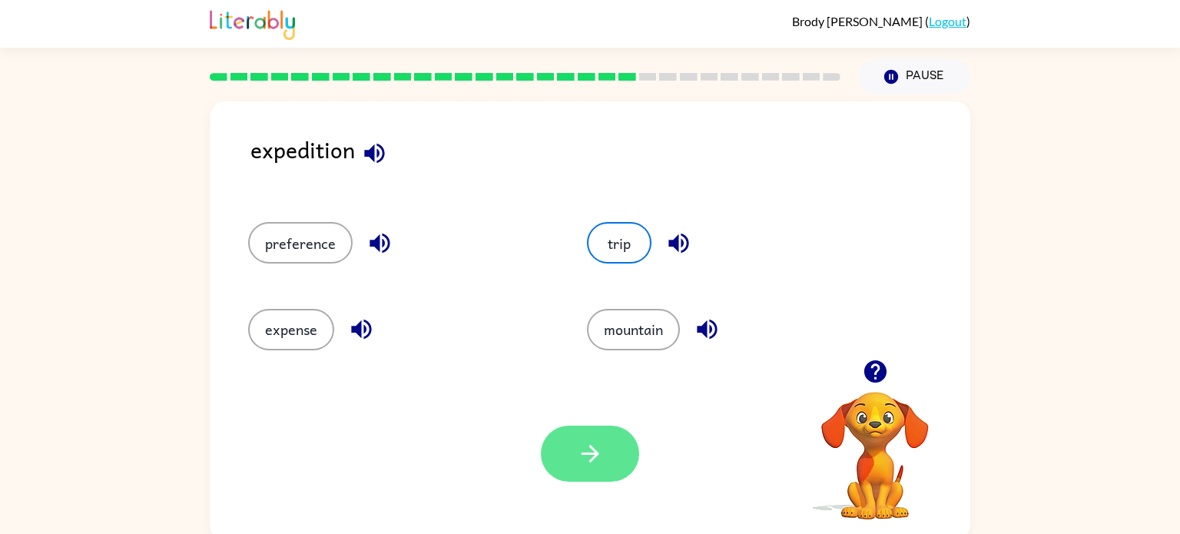
click at [588, 449] on icon "button" at bounding box center [590, 453] width 27 height 27
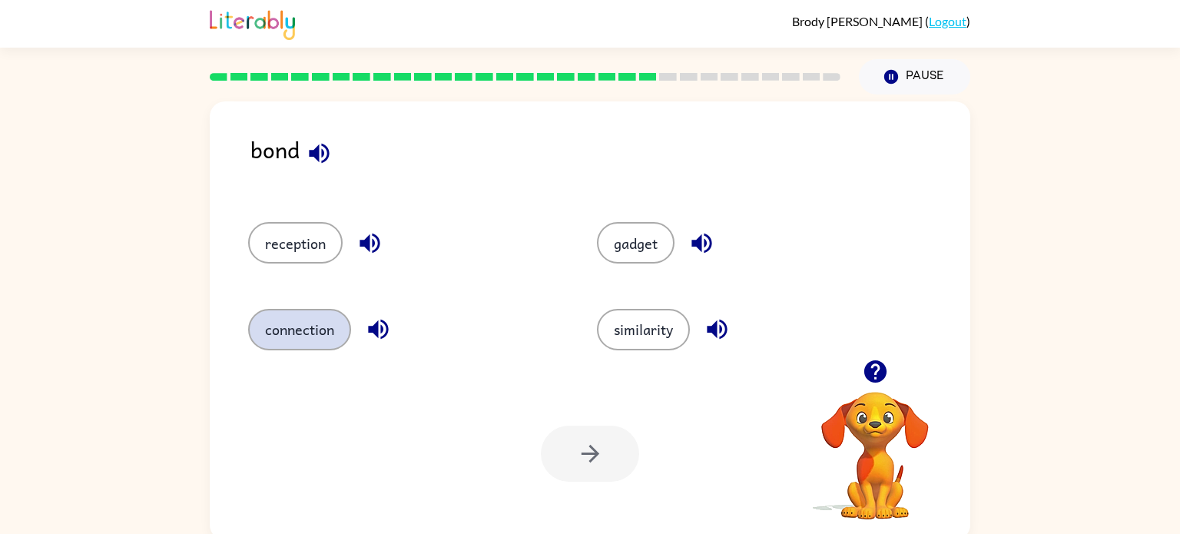
click at [332, 334] on button "connection" at bounding box center [299, 329] width 103 height 41
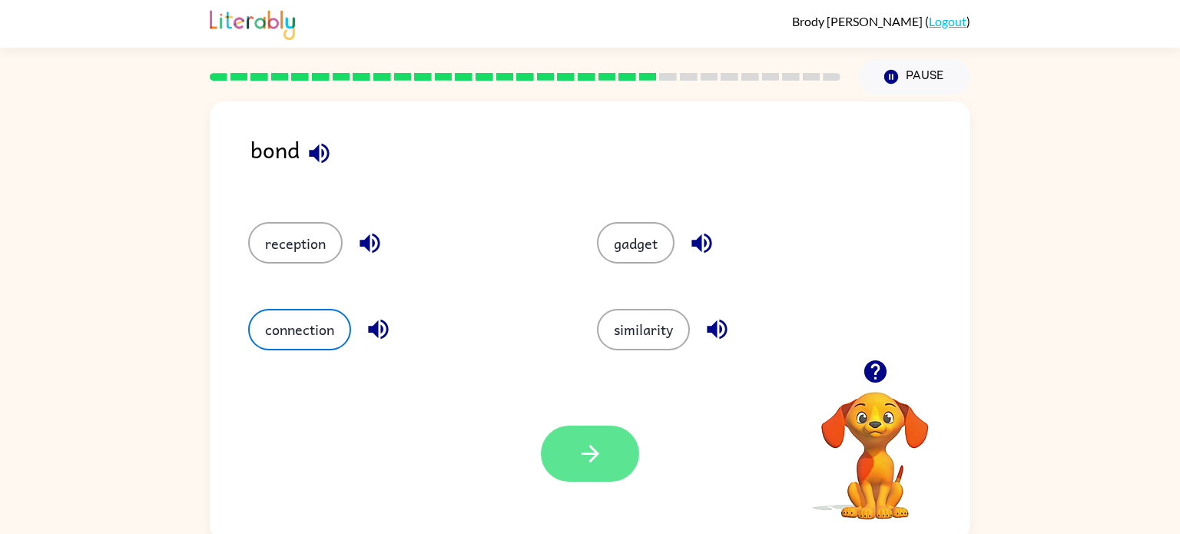
click at [583, 462] on icon "button" at bounding box center [590, 453] width 27 height 27
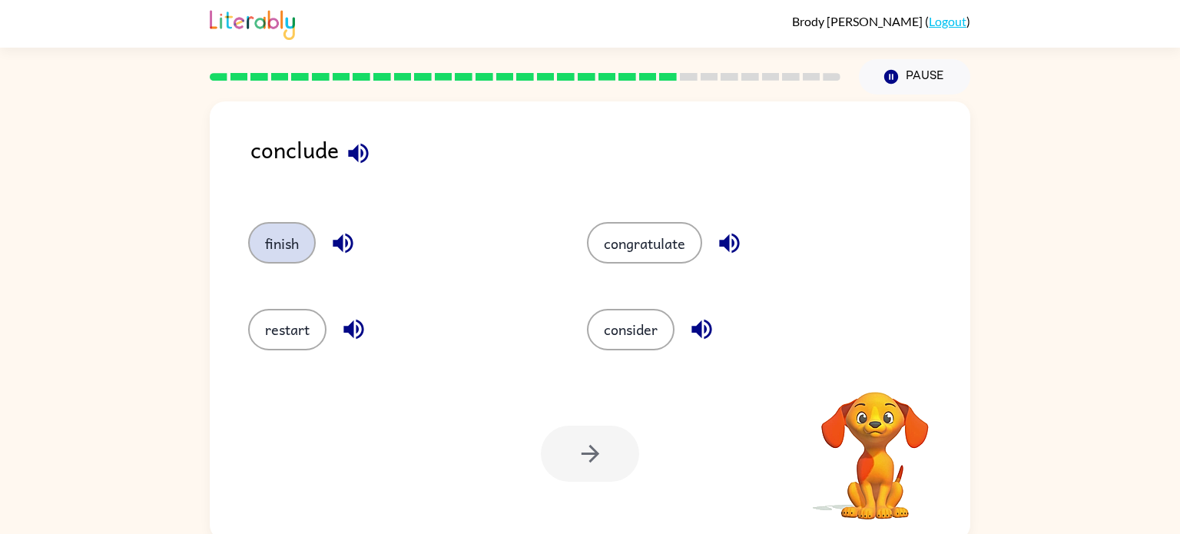
click at [294, 253] on button "finish" at bounding box center [282, 242] width 68 height 41
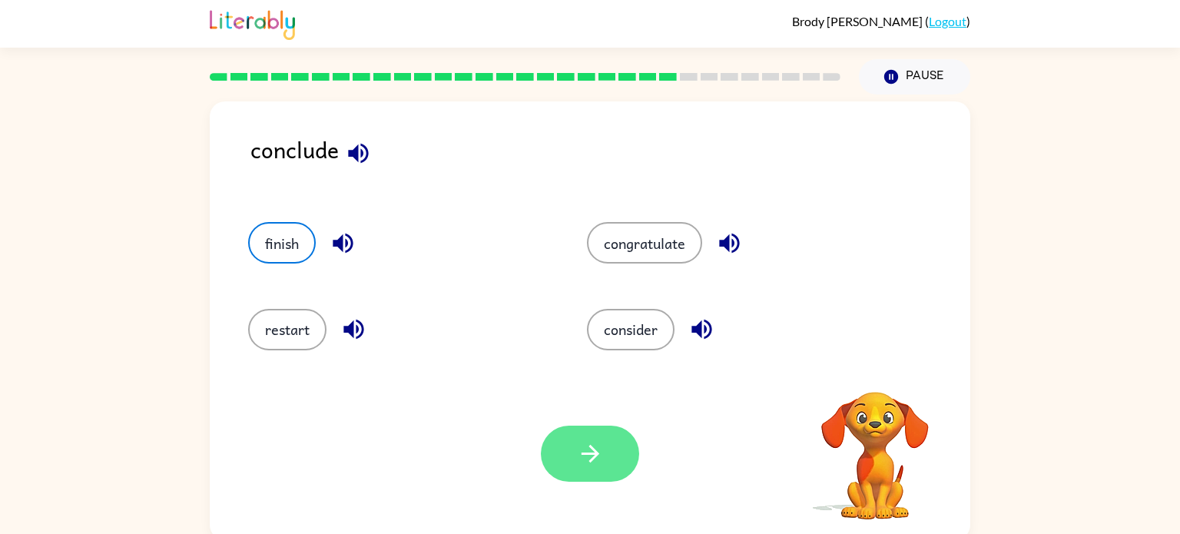
click at [556, 447] on button "button" at bounding box center [590, 454] width 98 height 56
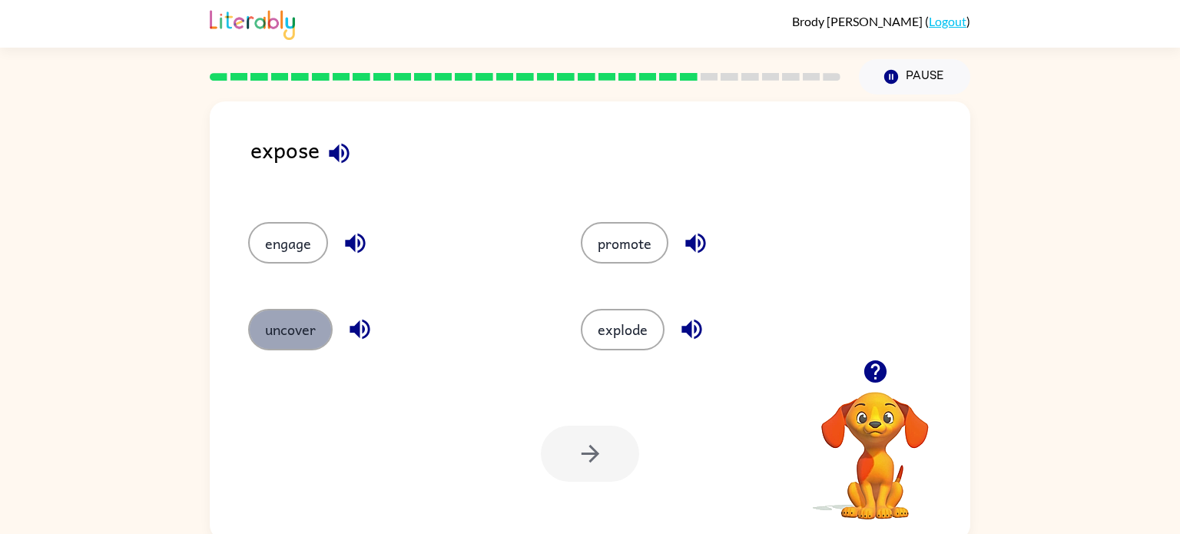
click at [281, 345] on button "uncover" at bounding box center [290, 329] width 85 height 41
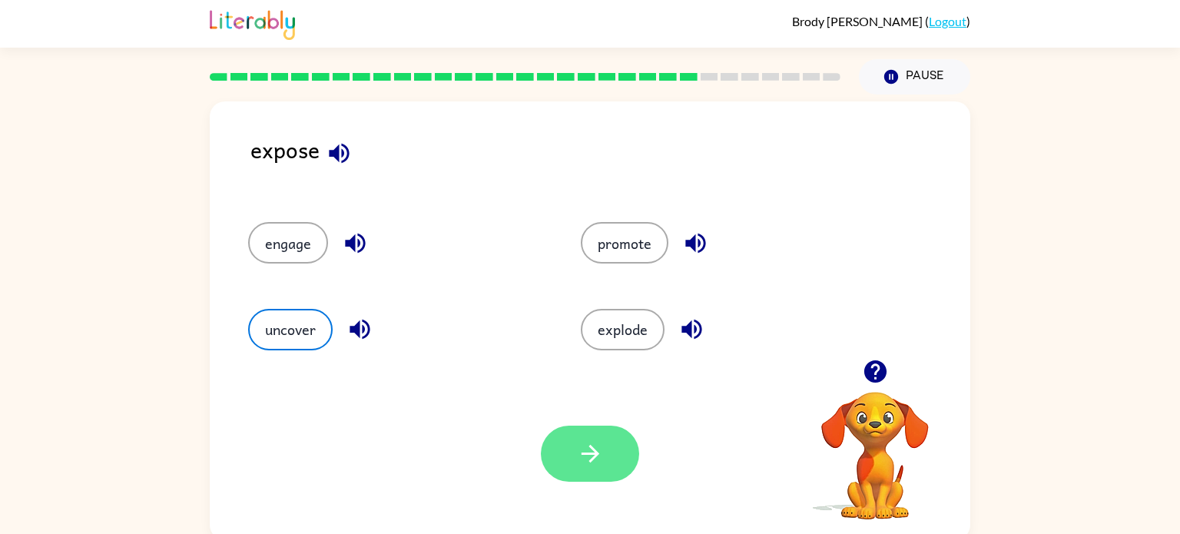
click at [582, 467] on icon "button" at bounding box center [590, 453] width 27 height 27
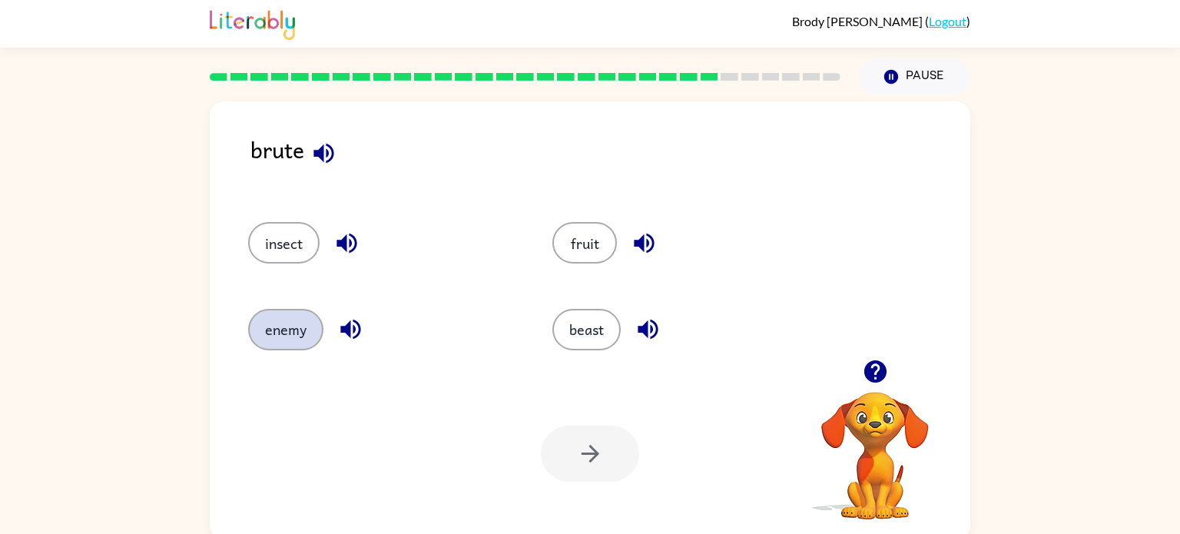
click at [293, 329] on button "enemy" at bounding box center [285, 329] width 75 height 41
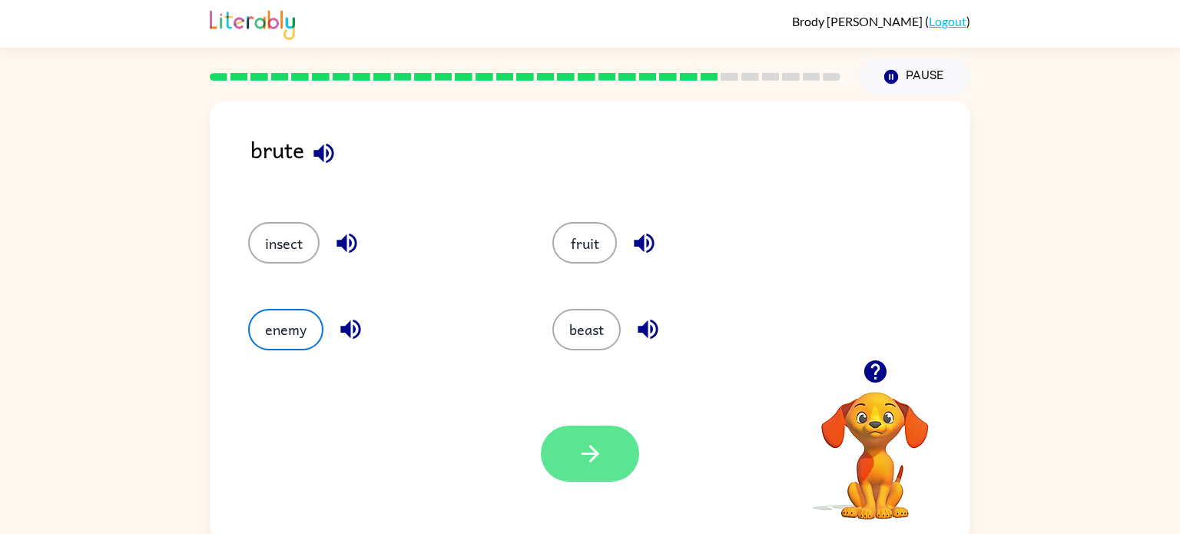
click at [585, 456] on icon "button" at bounding box center [590, 453] width 27 height 27
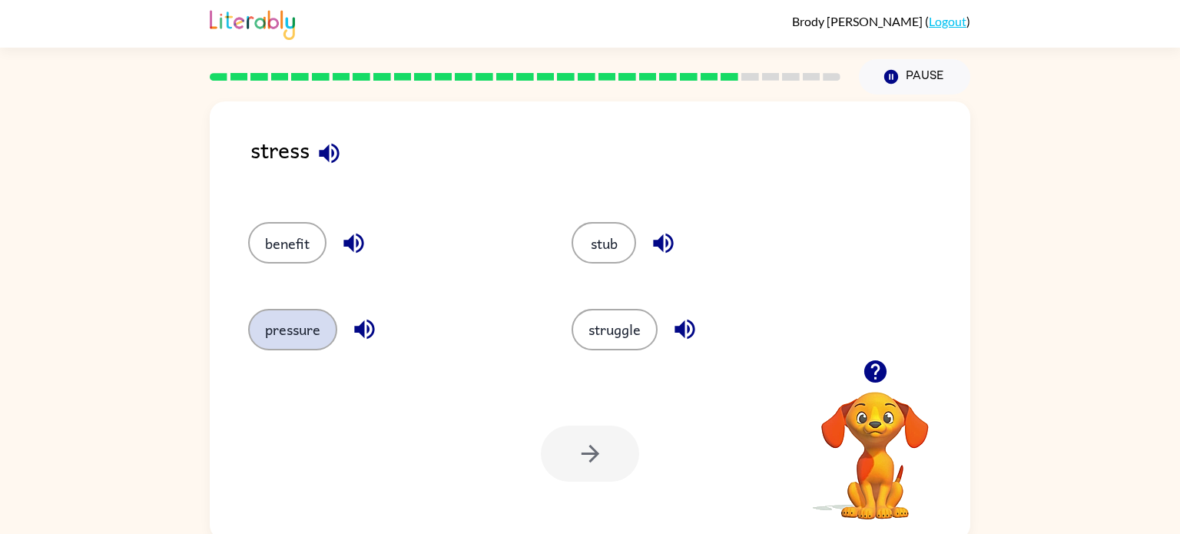
click at [283, 339] on button "pressure" at bounding box center [292, 329] width 89 height 41
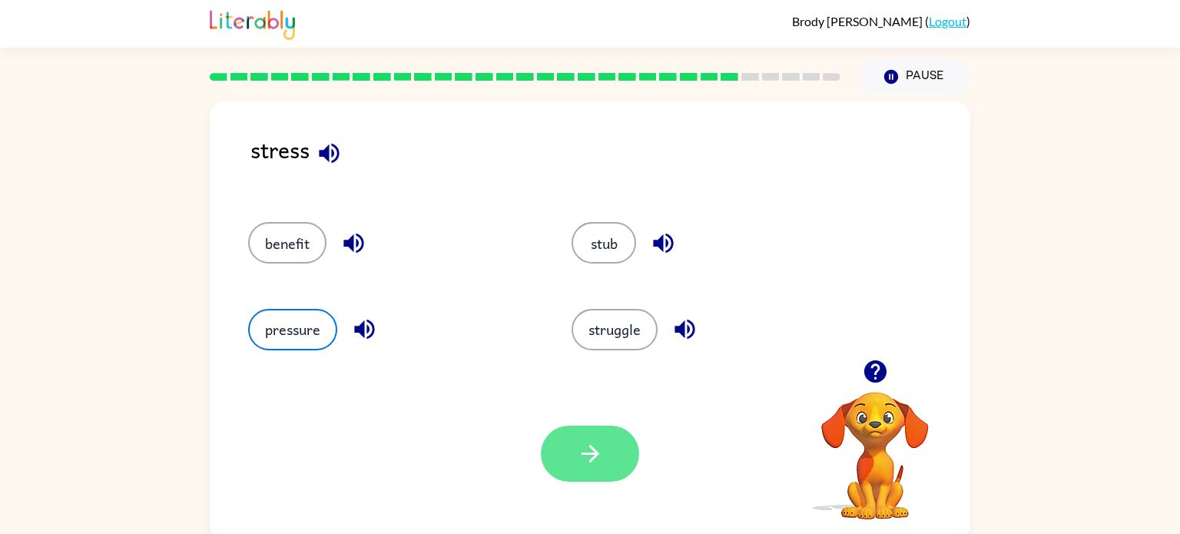
click at [609, 457] on button "button" at bounding box center [590, 454] width 98 height 56
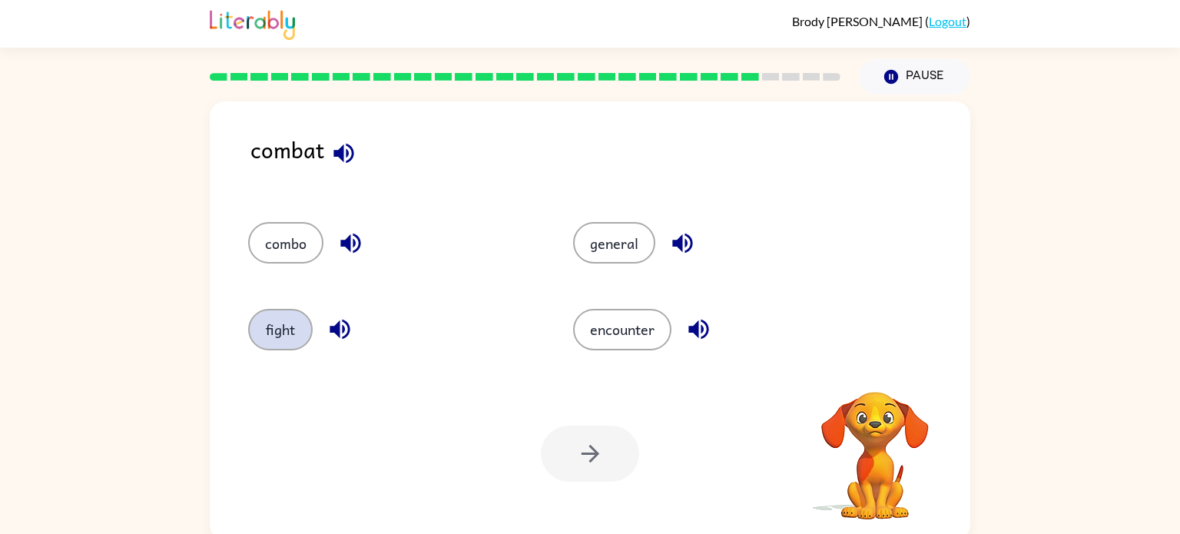
click at [287, 320] on button "fight" at bounding box center [280, 329] width 65 height 41
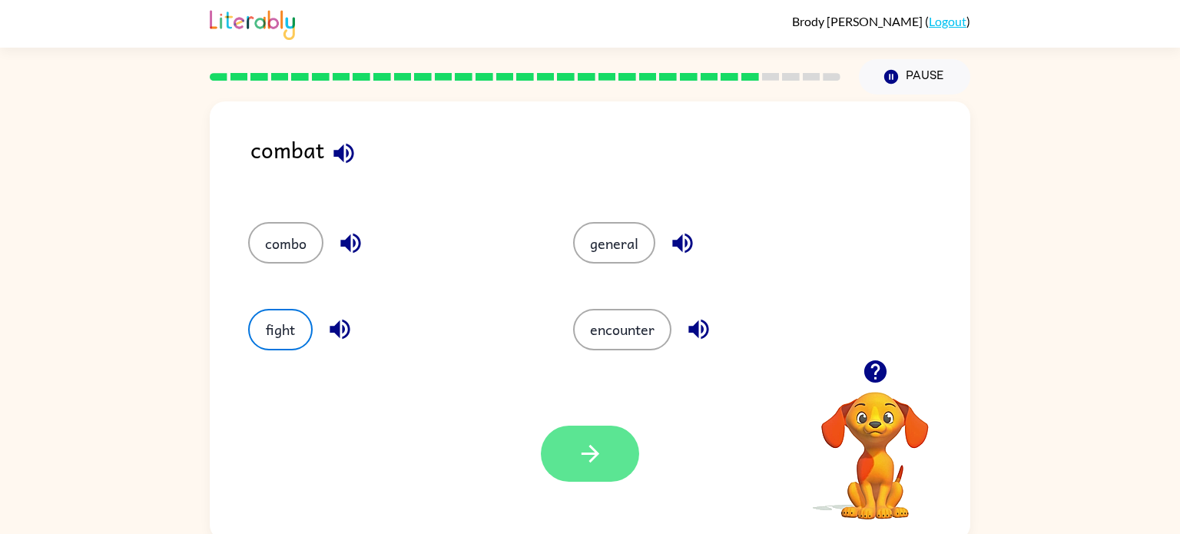
click at [572, 455] on button "button" at bounding box center [590, 454] width 98 height 56
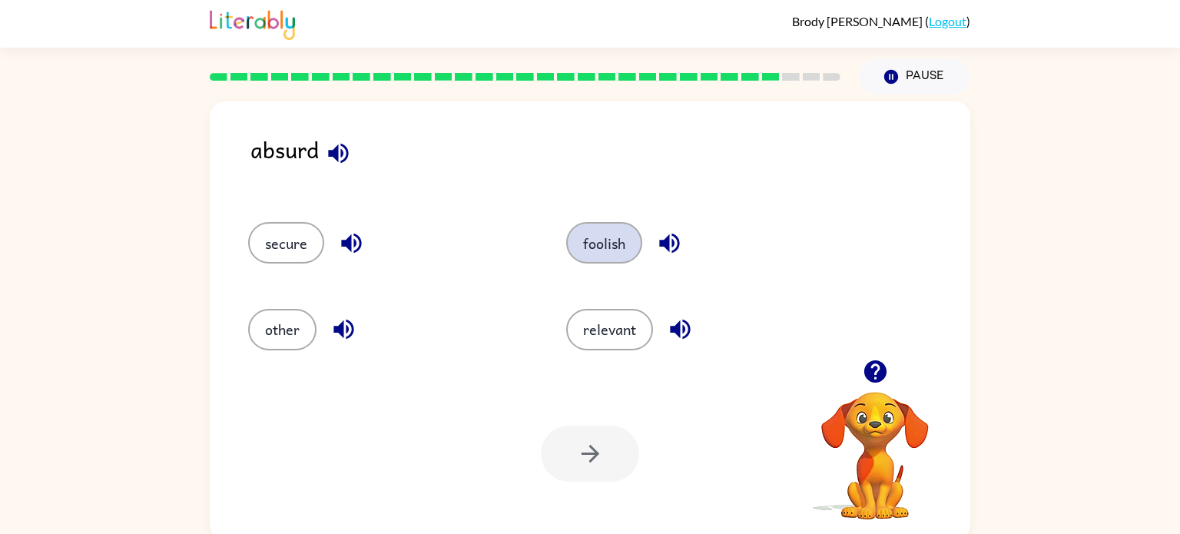
click at [595, 258] on button "foolish" at bounding box center [604, 242] width 76 height 41
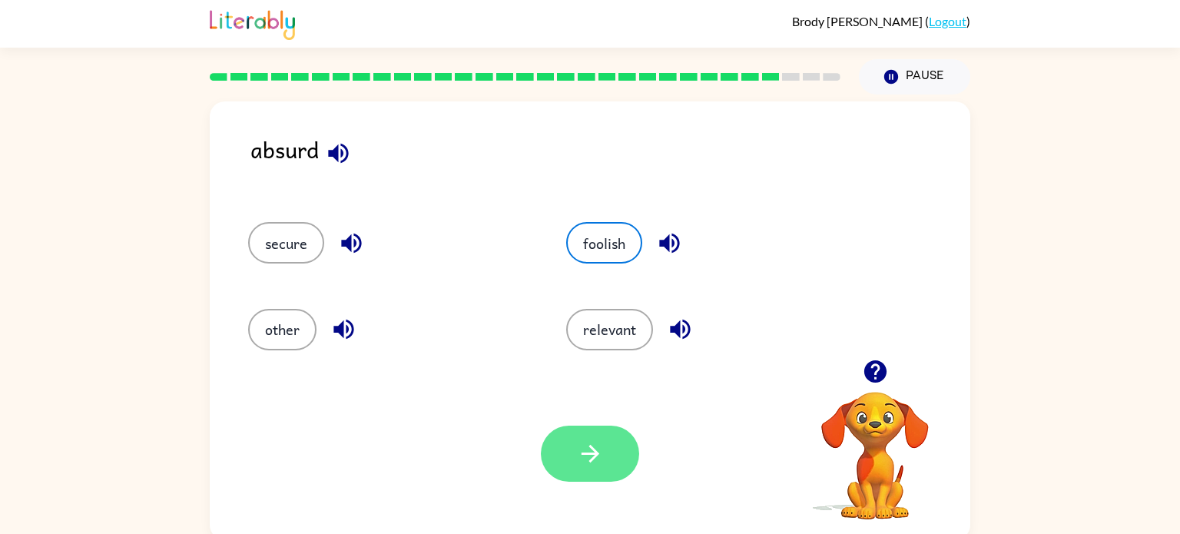
click at [578, 455] on icon "button" at bounding box center [590, 453] width 27 height 27
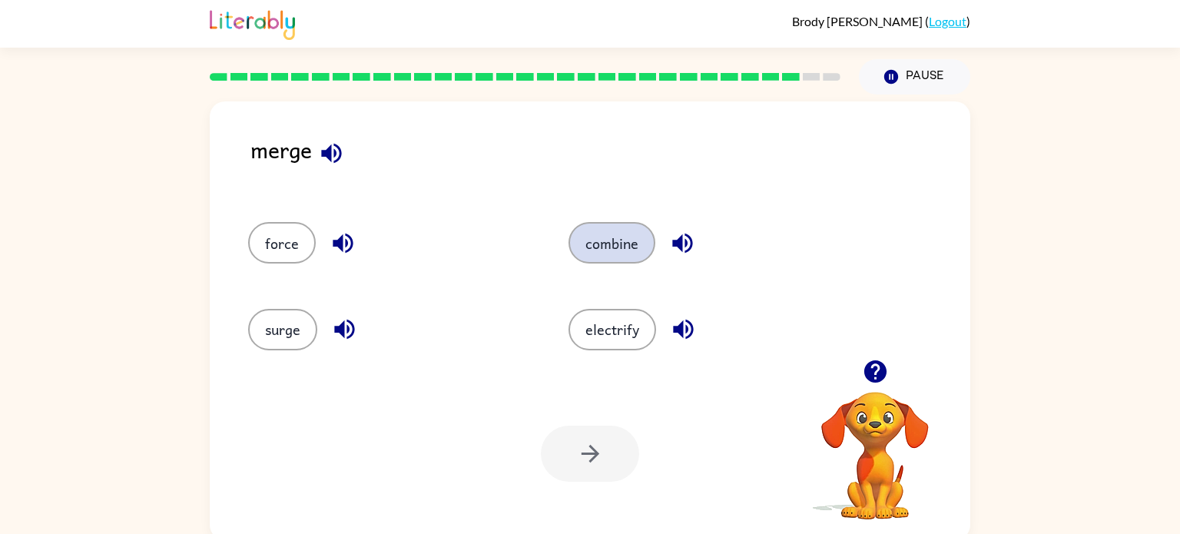
click at [615, 250] on button "combine" at bounding box center [611, 242] width 87 height 41
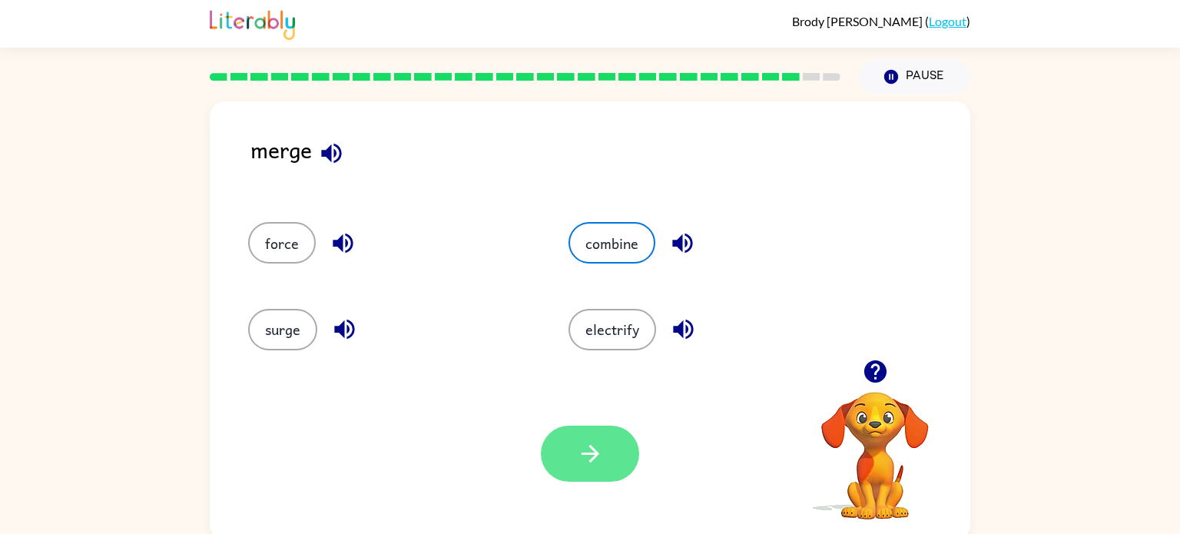
click at [577, 459] on icon "button" at bounding box center [590, 453] width 27 height 27
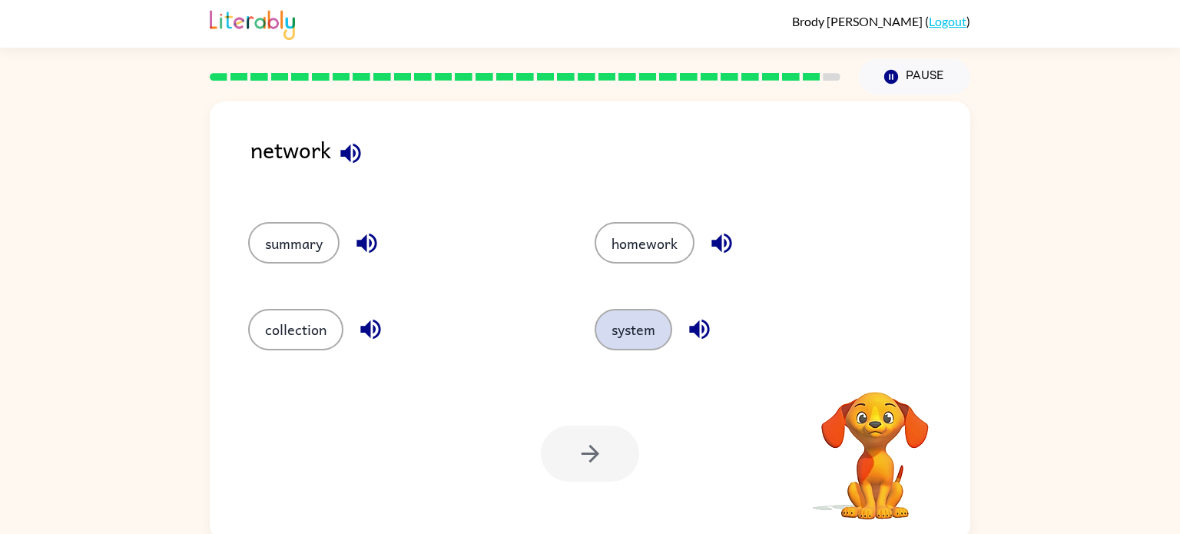
click at [611, 333] on button "system" at bounding box center [634, 329] width 78 height 41
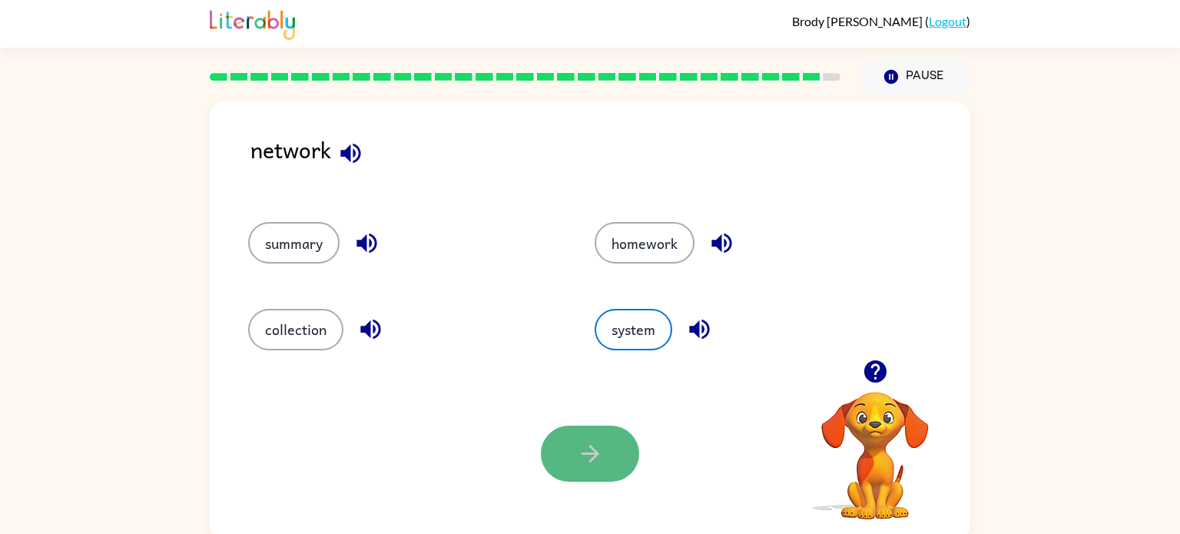
click at [601, 446] on icon "button" at bounding box center [590, 453] width 27 height 27
